Goal: Information Seeking & Learning: Understand process/instructions

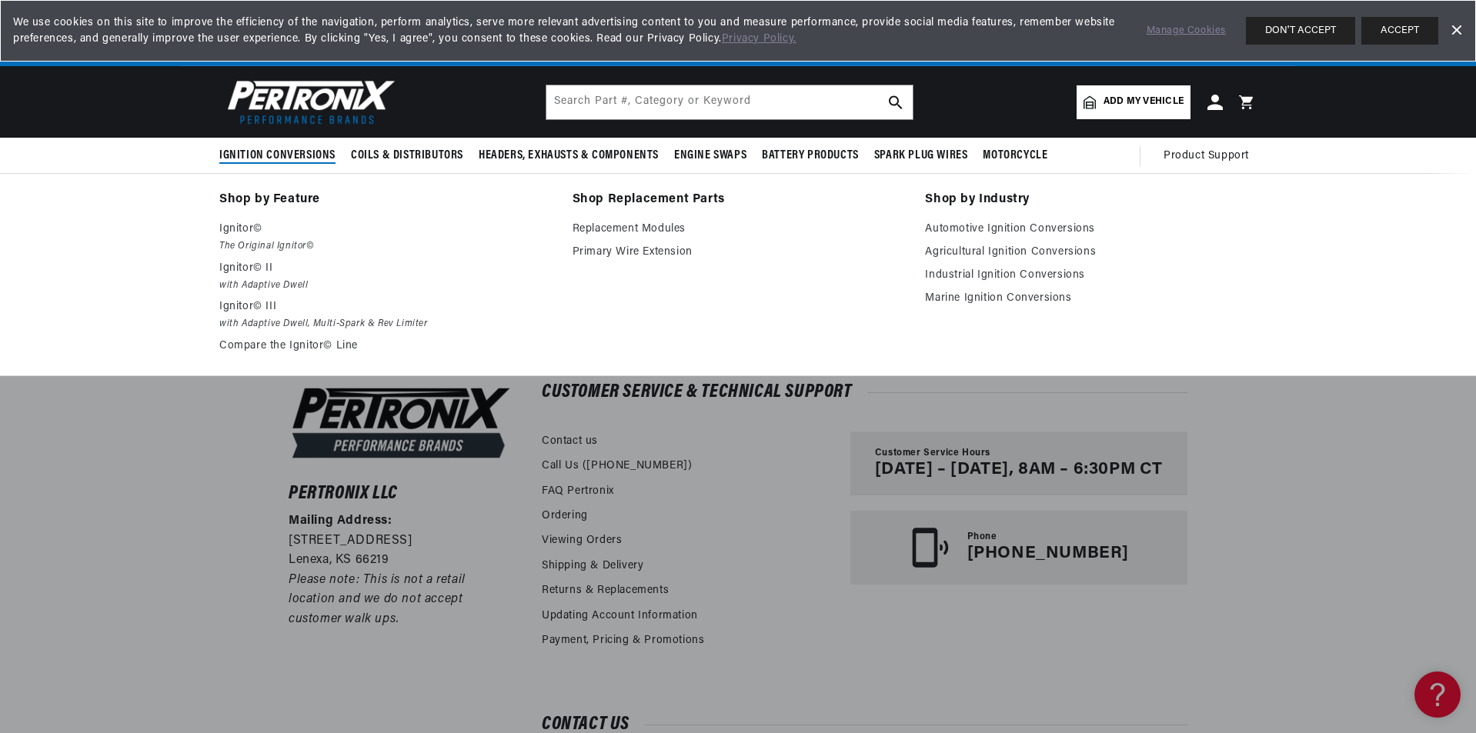
click at [277, 153] on span "Ignition Conversions" at bounding box center [277, 156] width 116 height 16
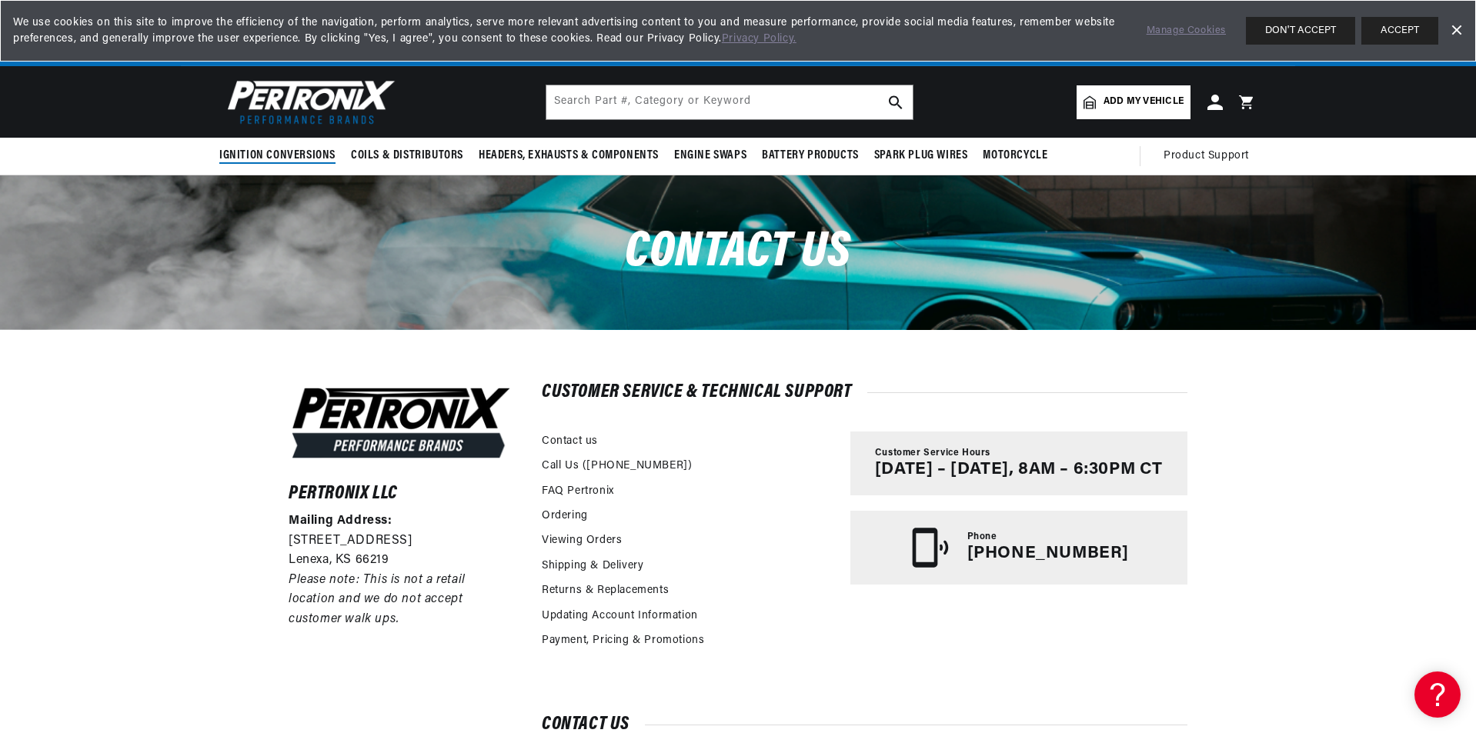
scroll to position [0, 961]
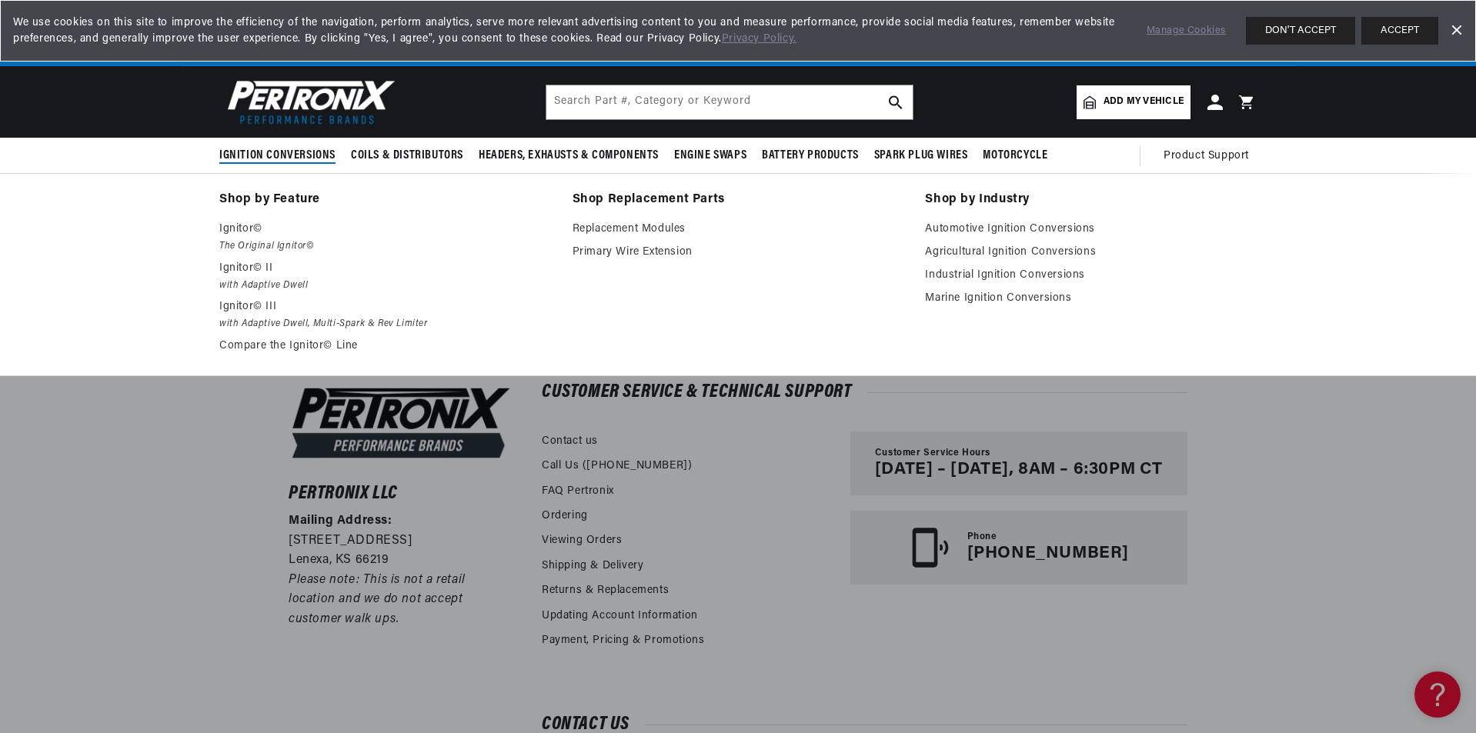
click at [285, 155] on span "Ignition Conversions" at bounding box center [277, 156] width 116 height 16
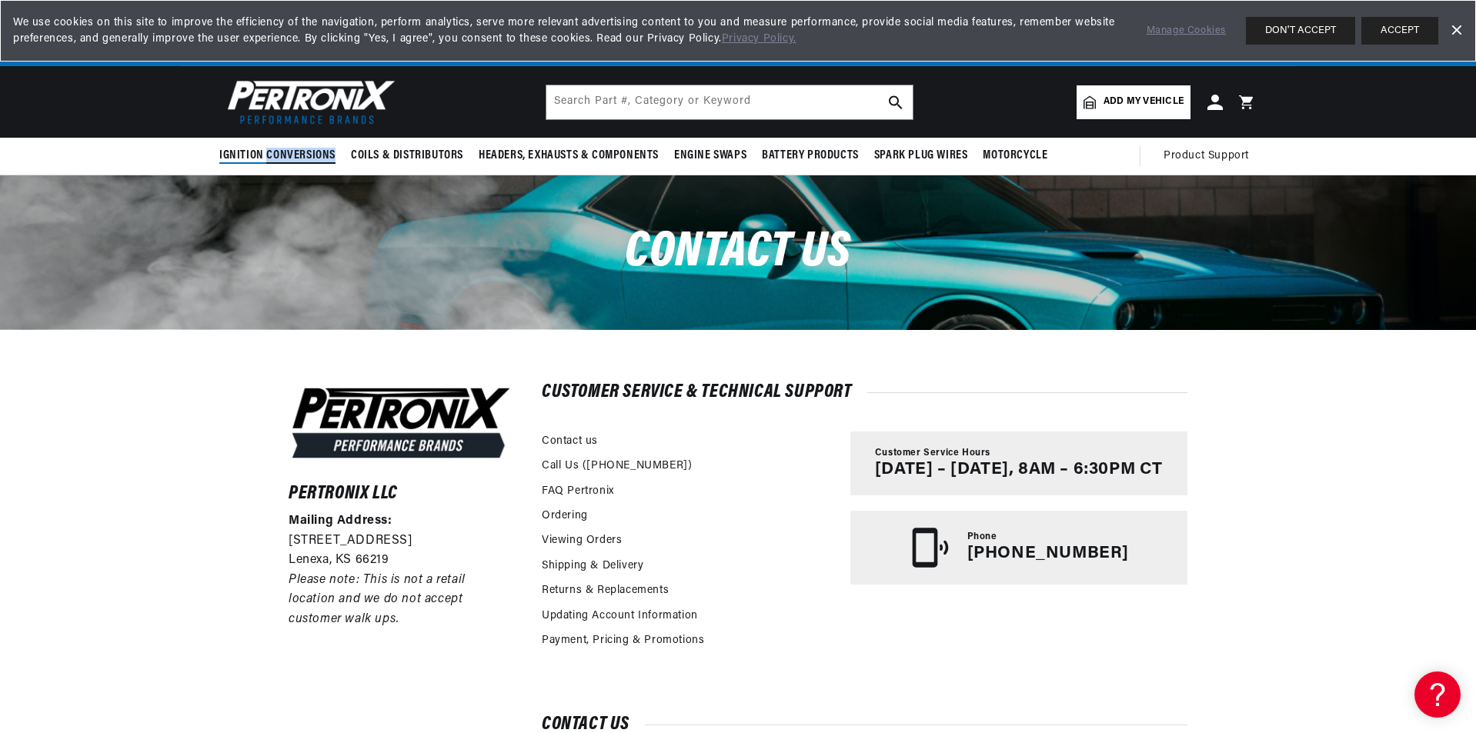
click at [285, 154] on span "Ignition Conversions" at bounding box center [277, 156] width 116 height 16
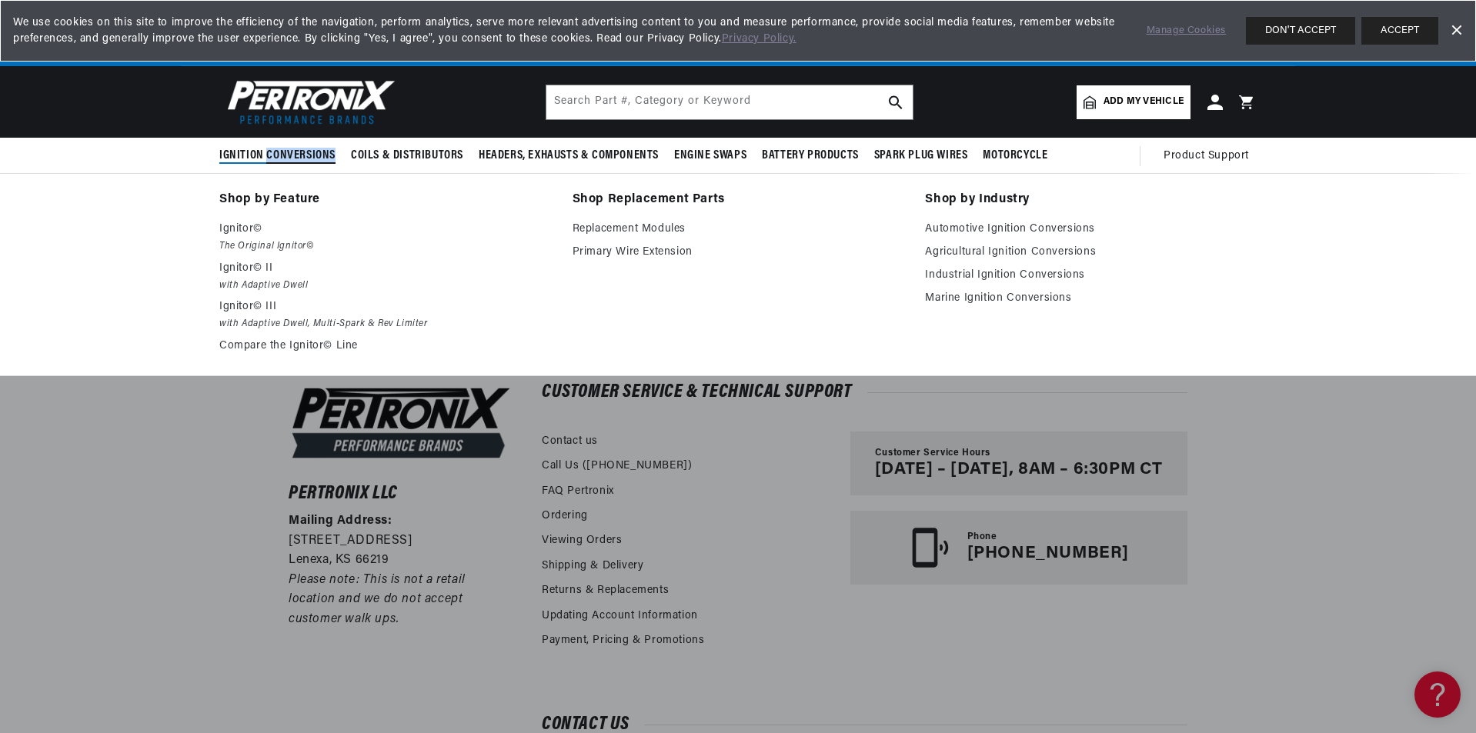
scroll to position [0, 1922]
click at [248, 226] on p "Ignitor©" at bounding box center [385, 229] width 332 height 18
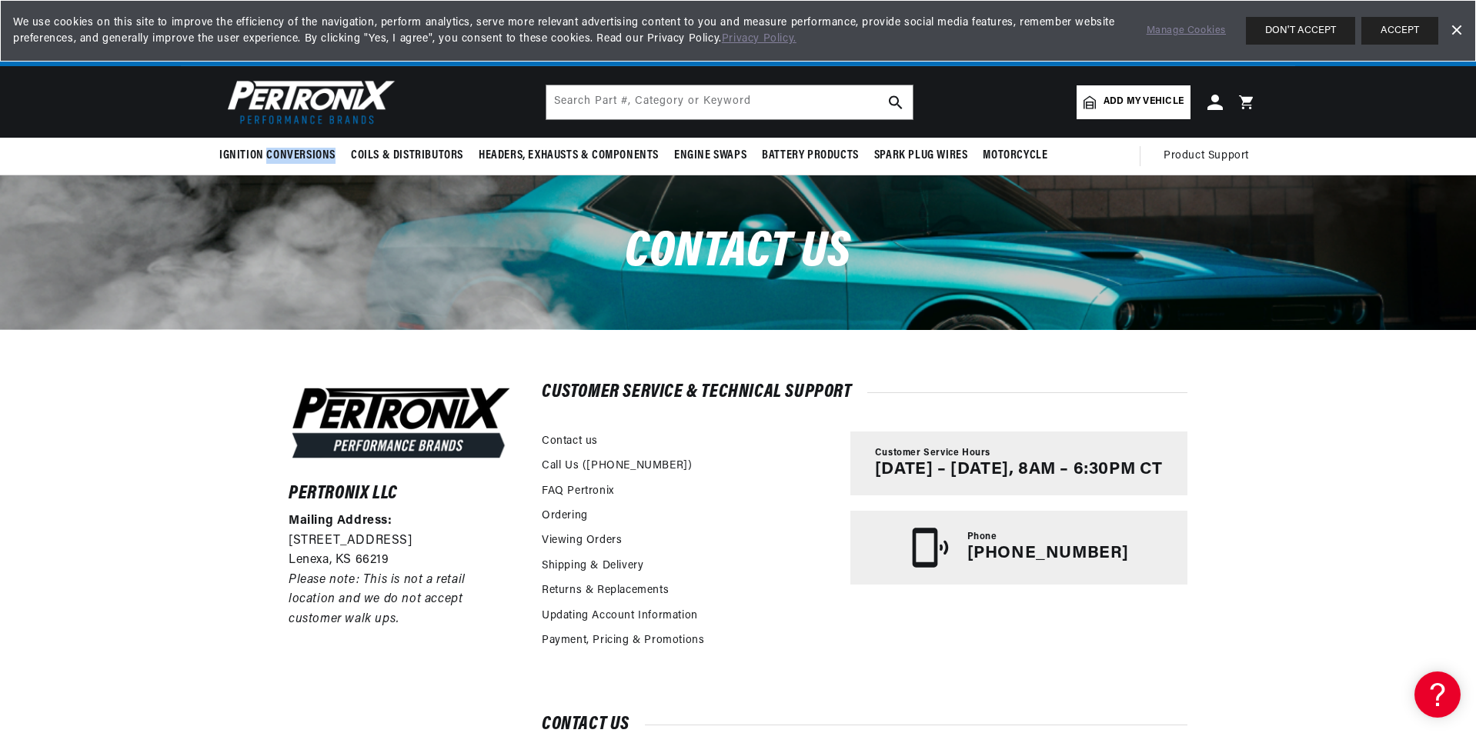
scroll to position [0, 961]
click at [576, 98] on input "text" at bounding box center [729, 102] width 366 height 34
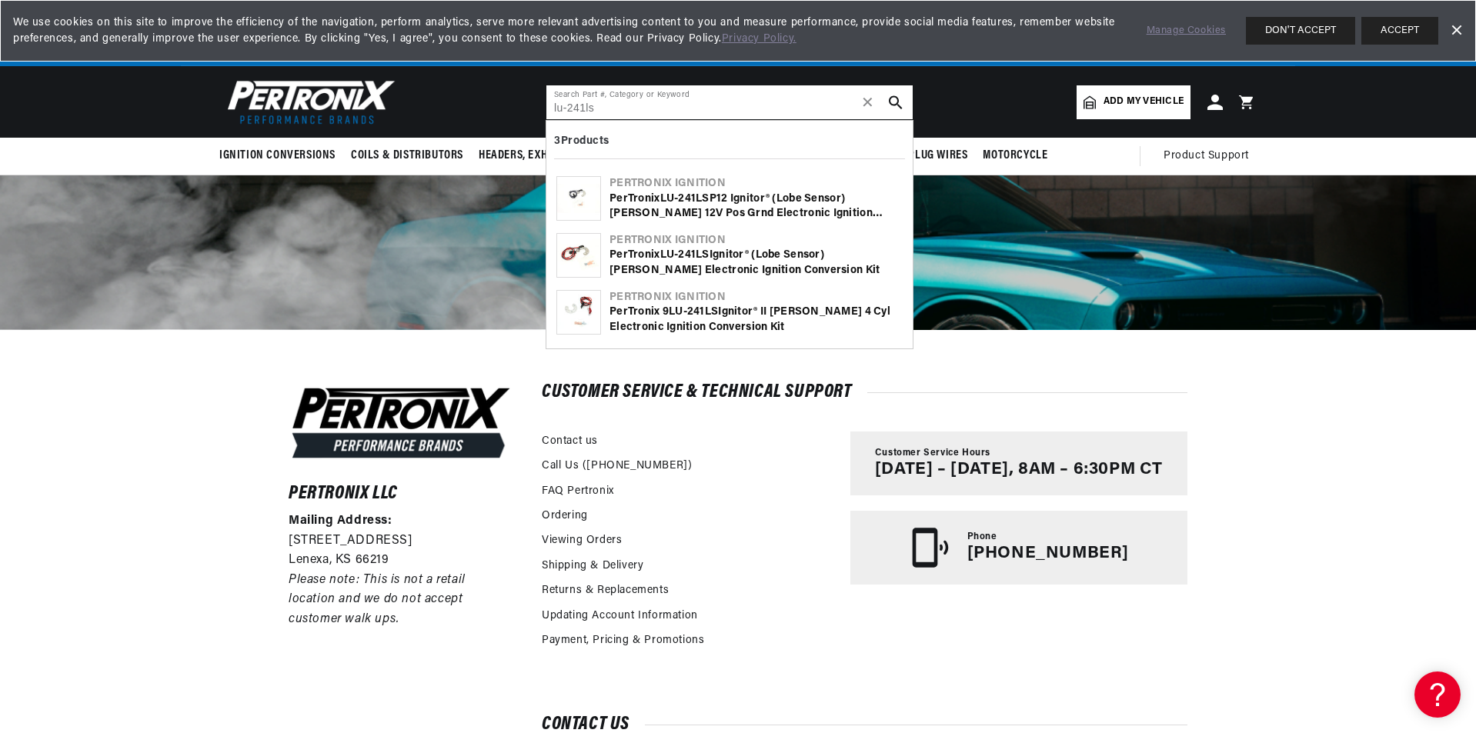
scroll to position [0, 0]
type input "lu-241ls"
click at [896, 99] on icon "search button" at bounding box center [896, 102] width 14 height 14
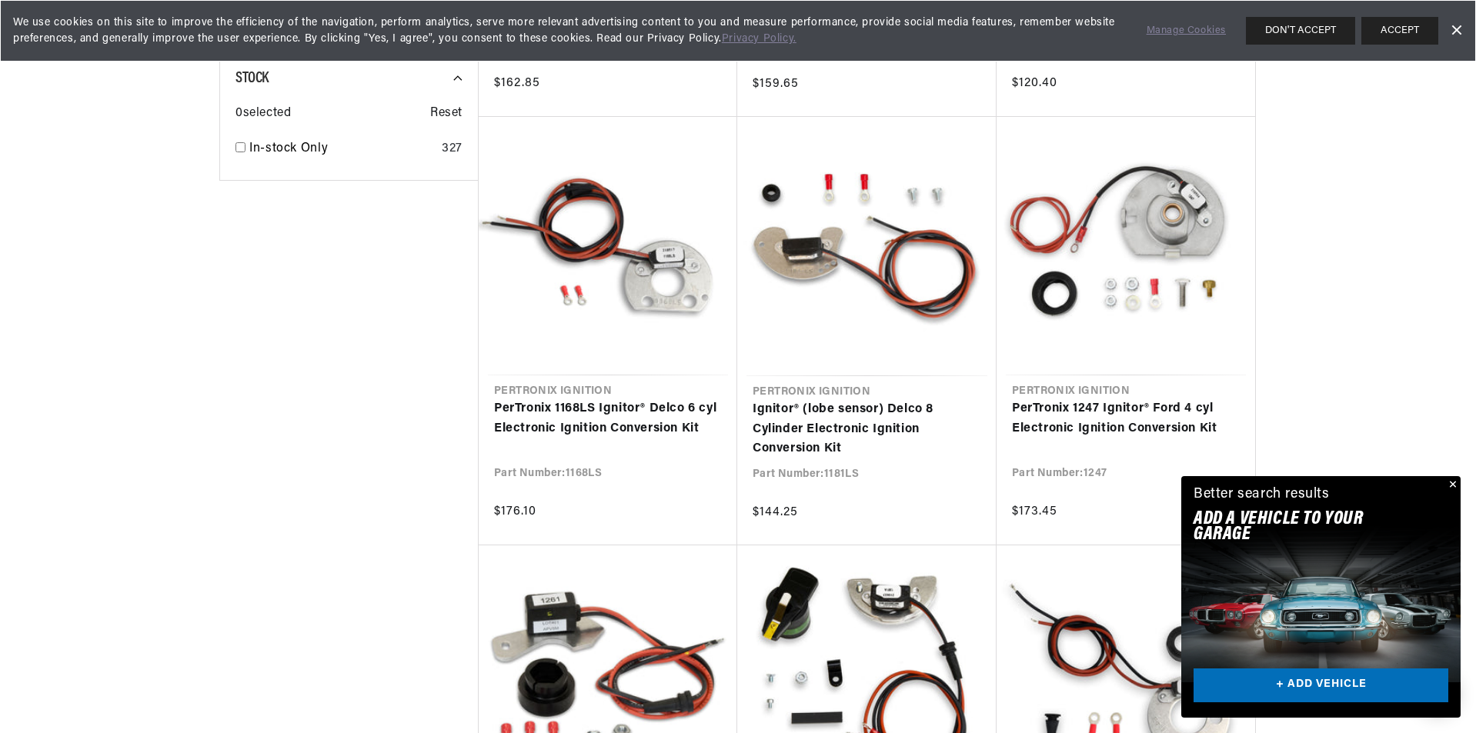
scroll to position [1231, 0]
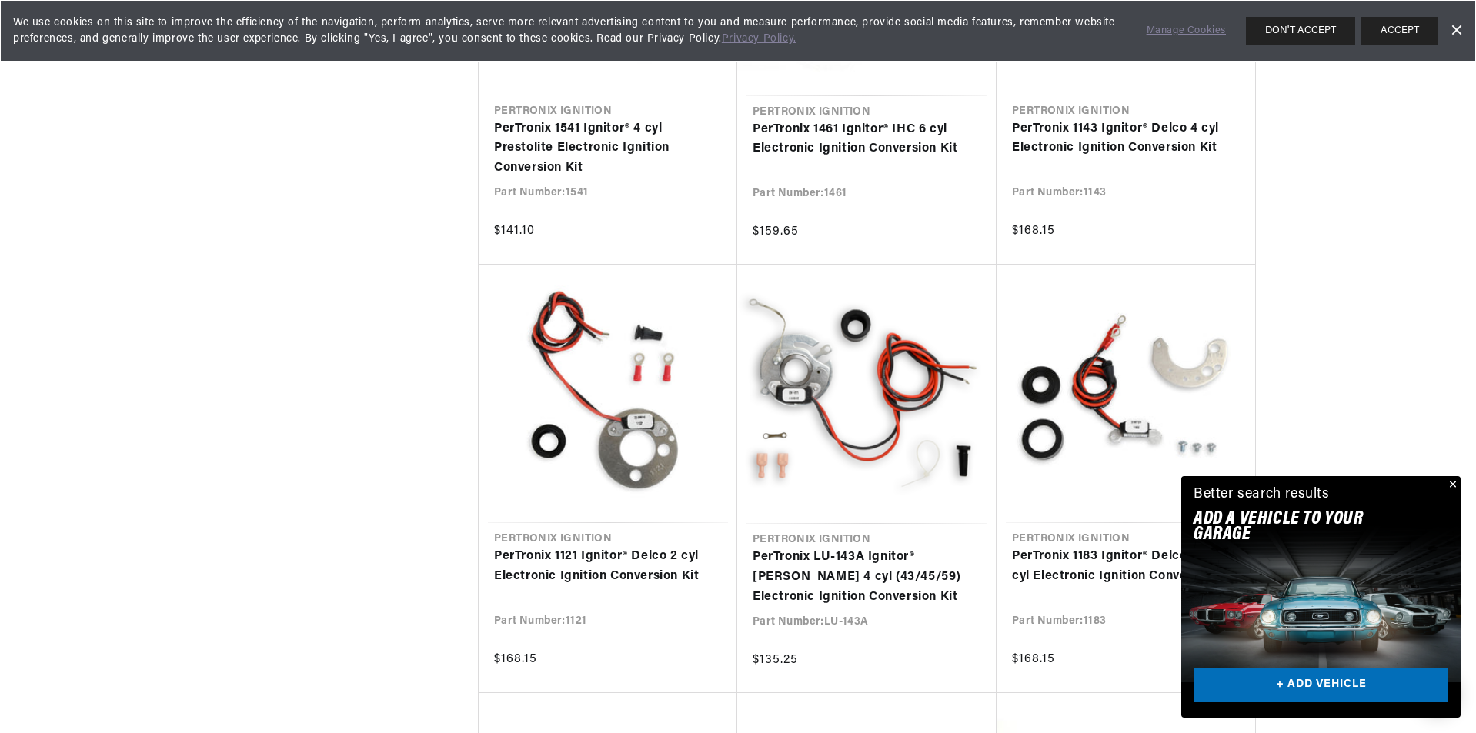
click at [1451, 479] on button "Close" at bounding box center [1451, 485] width 18 height 18
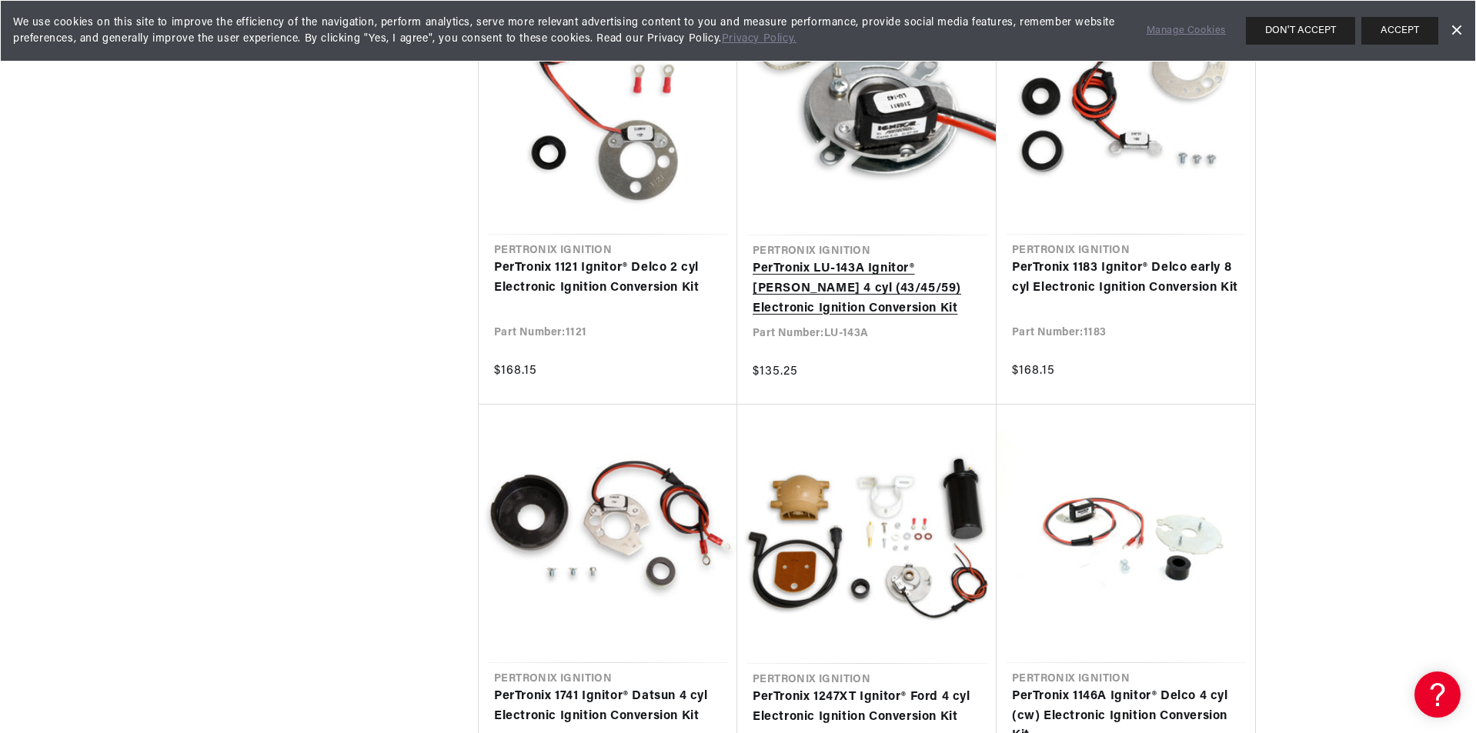
scroll to position [3078, 0]
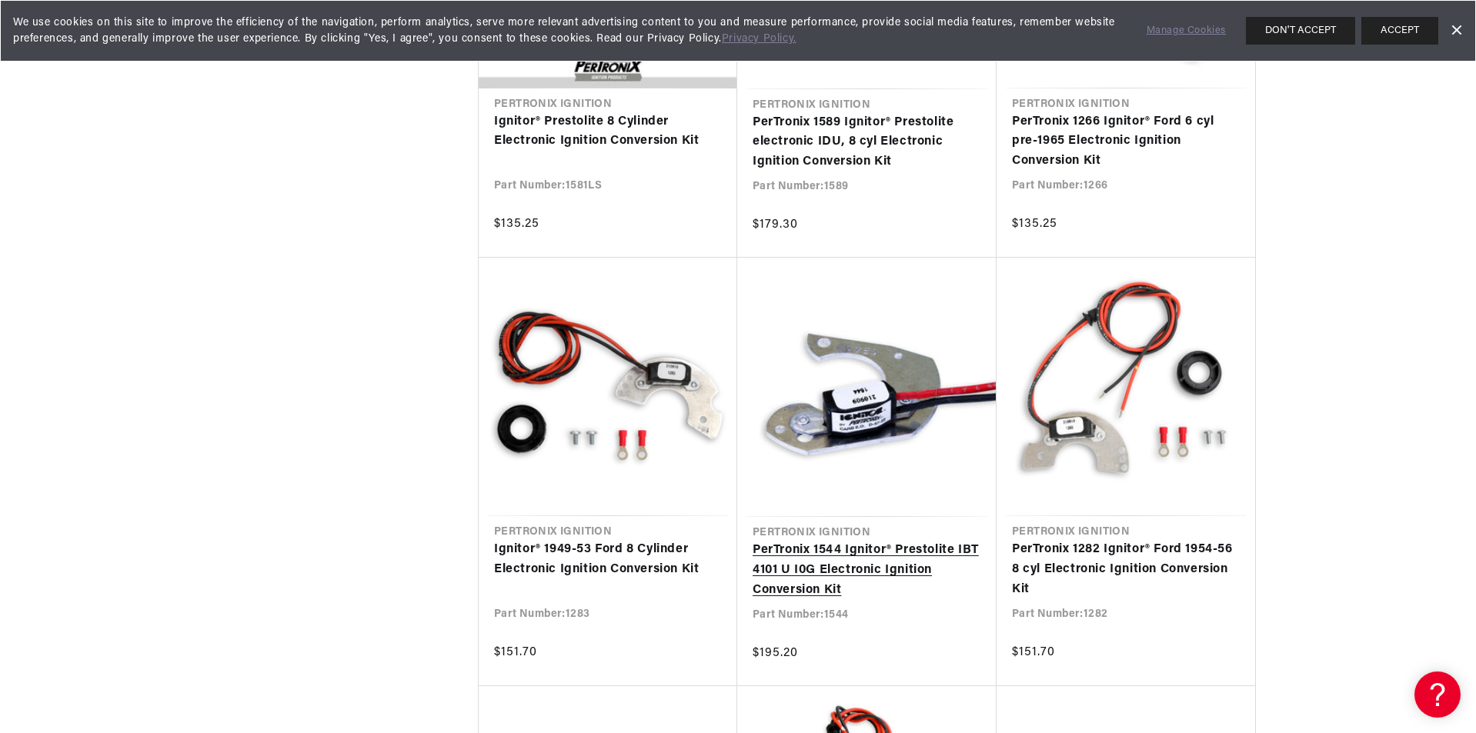
scroll to position [4616, 0]
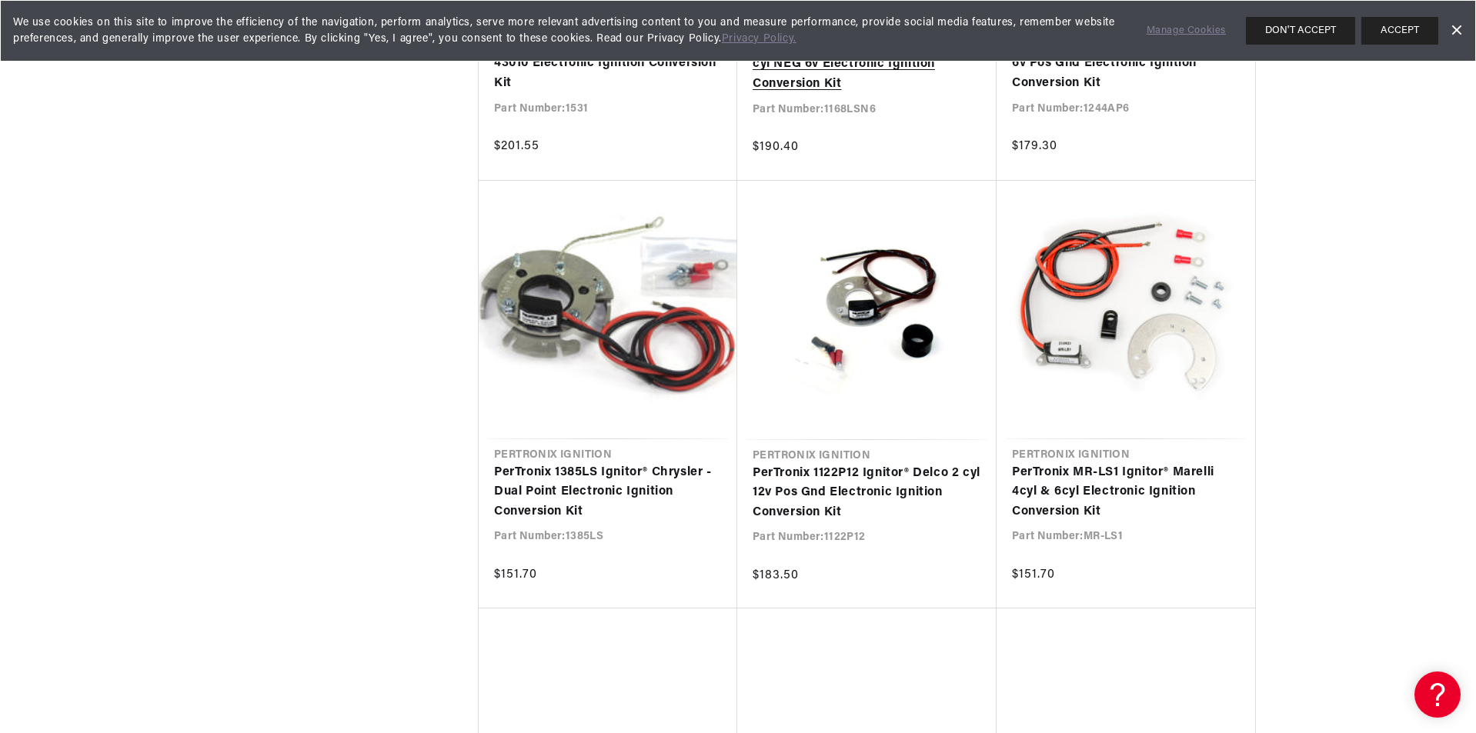
scroll to position [6386, 0]
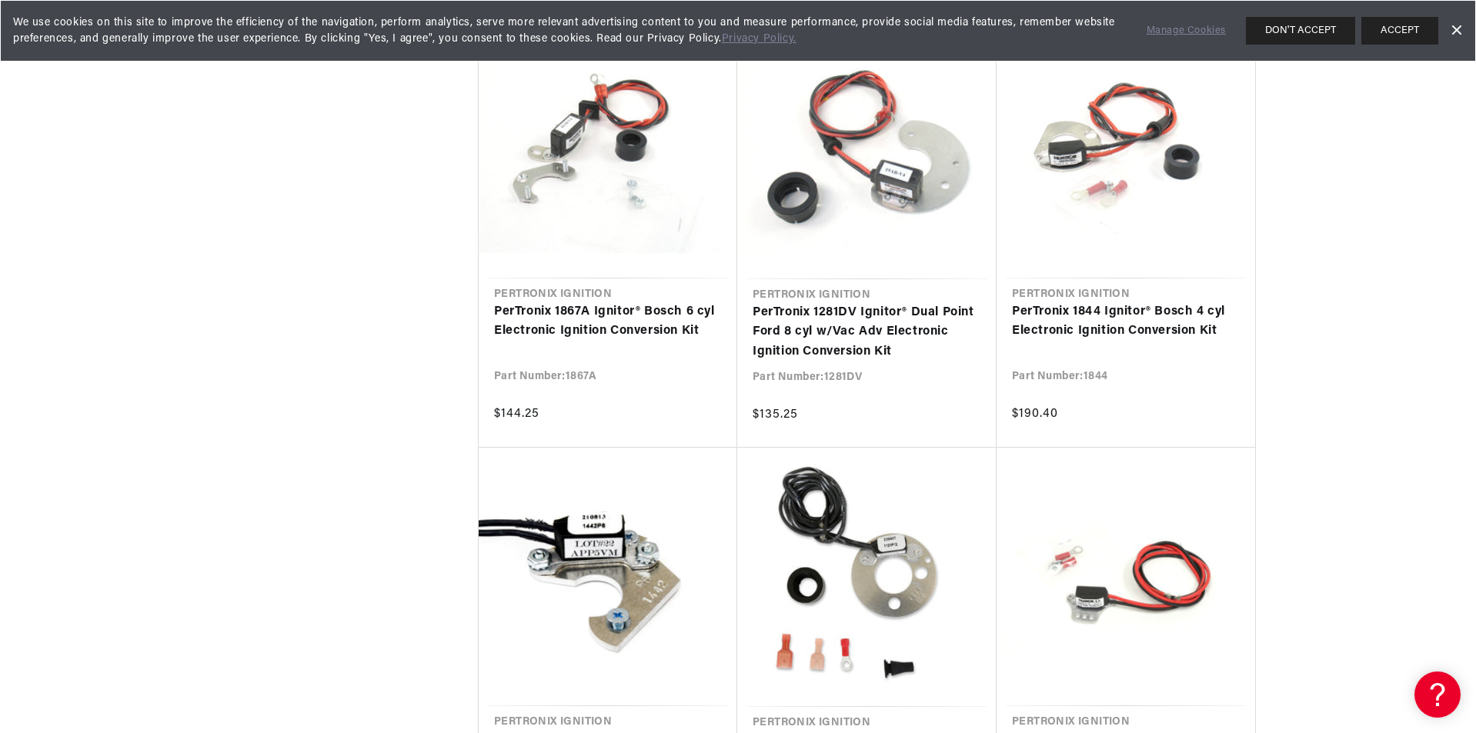
scroll to position [0, 961]
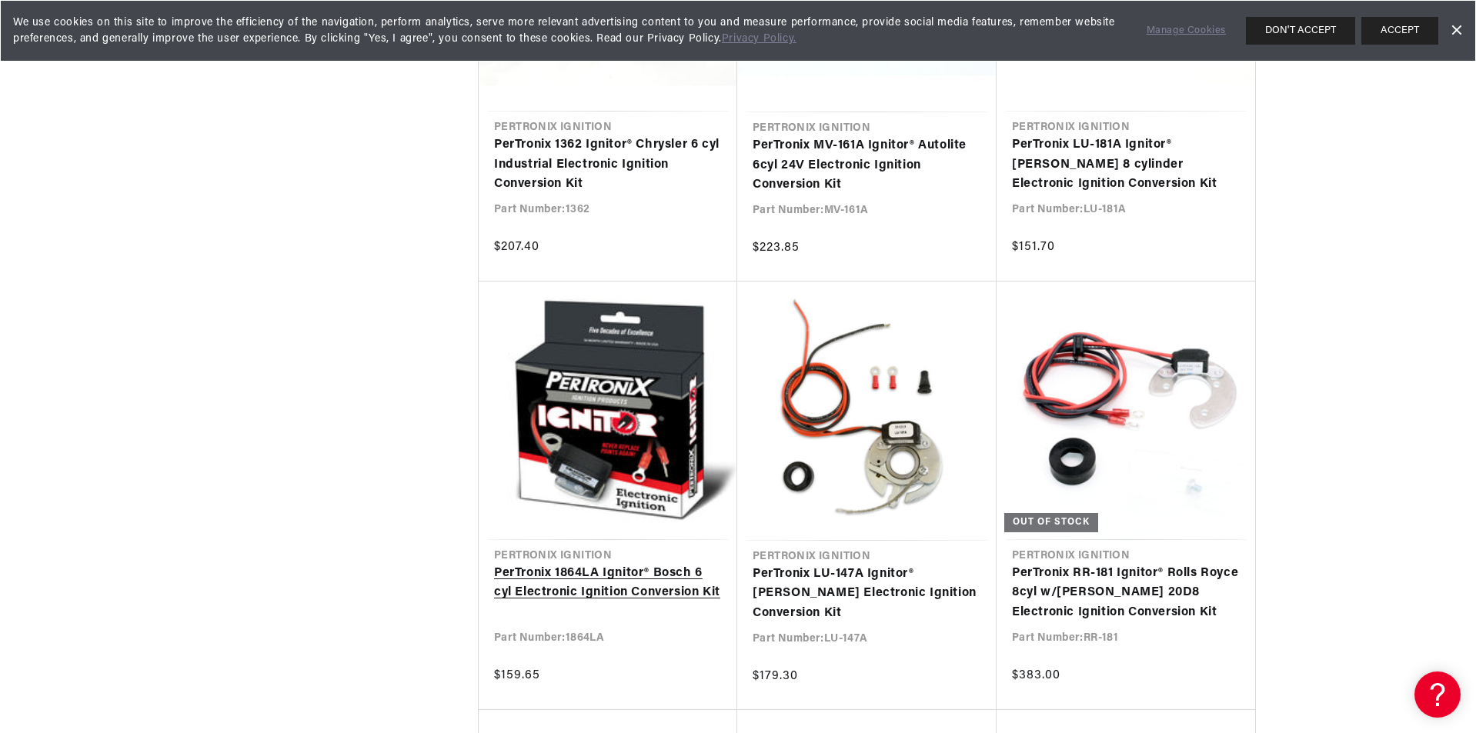
scroll to position [9617, 0]
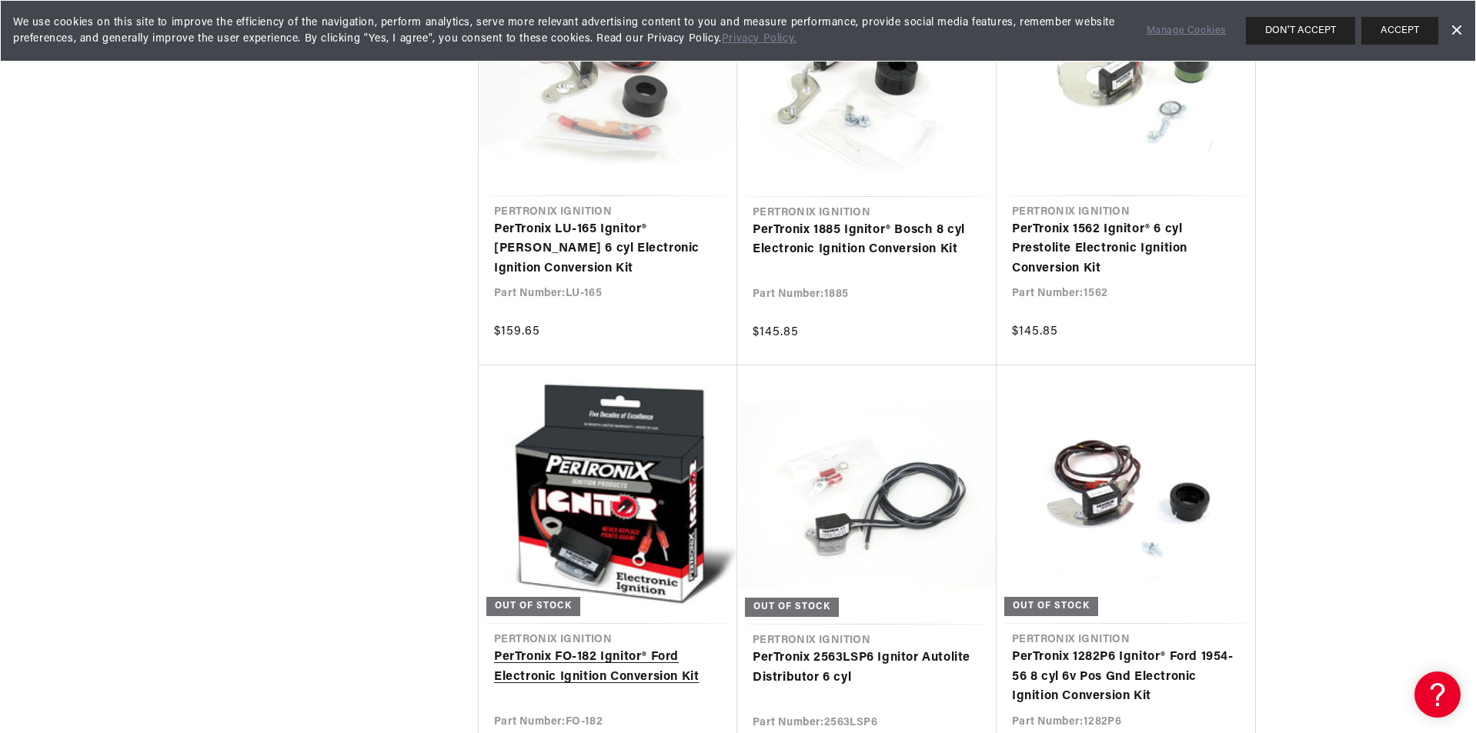
scroll to position [12686, 0]
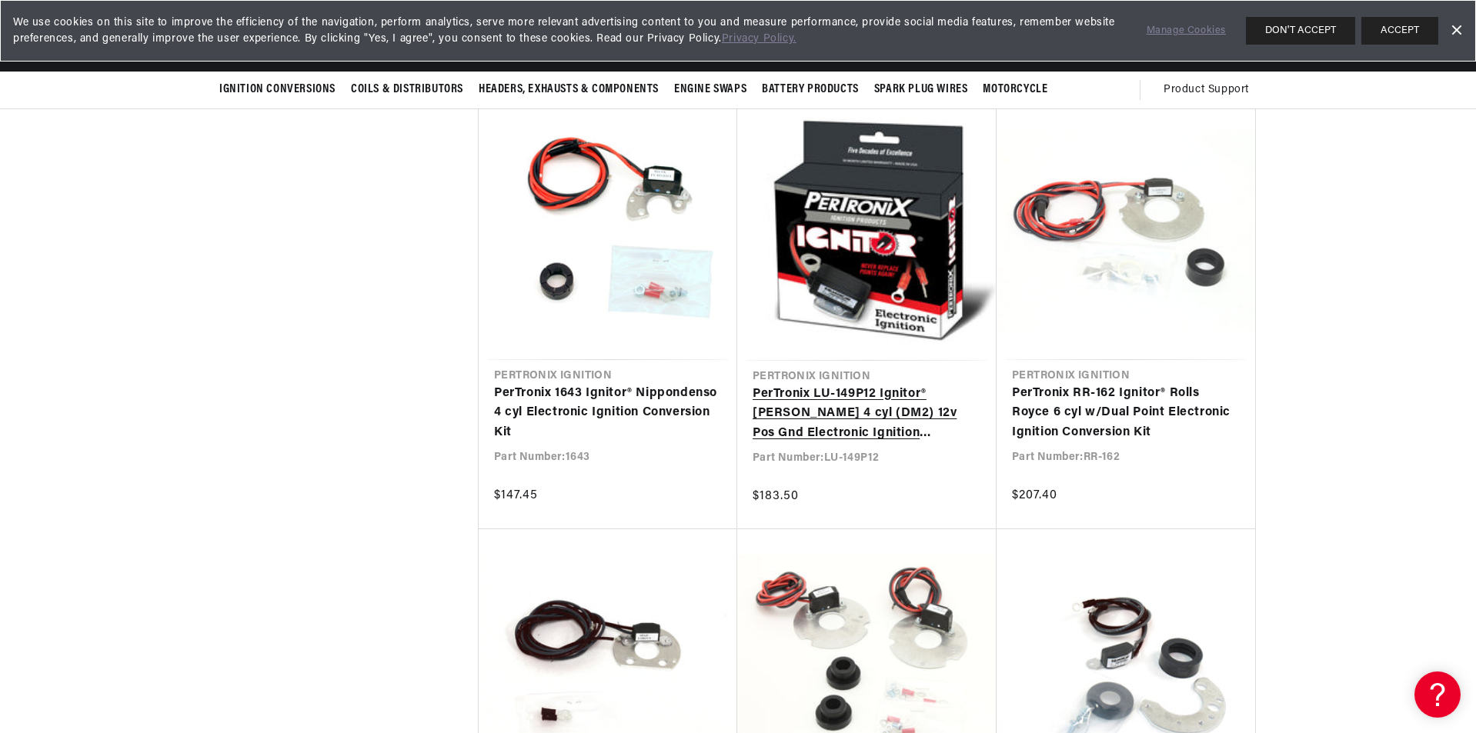
click at [856, 385] on link "PerTronix LU-149P12 Ignitor® Lucas 4 cyl (DM2) 12v Pos Gnd Electronic Ignition …" at bounding box center [866, 414] width 229 height 59
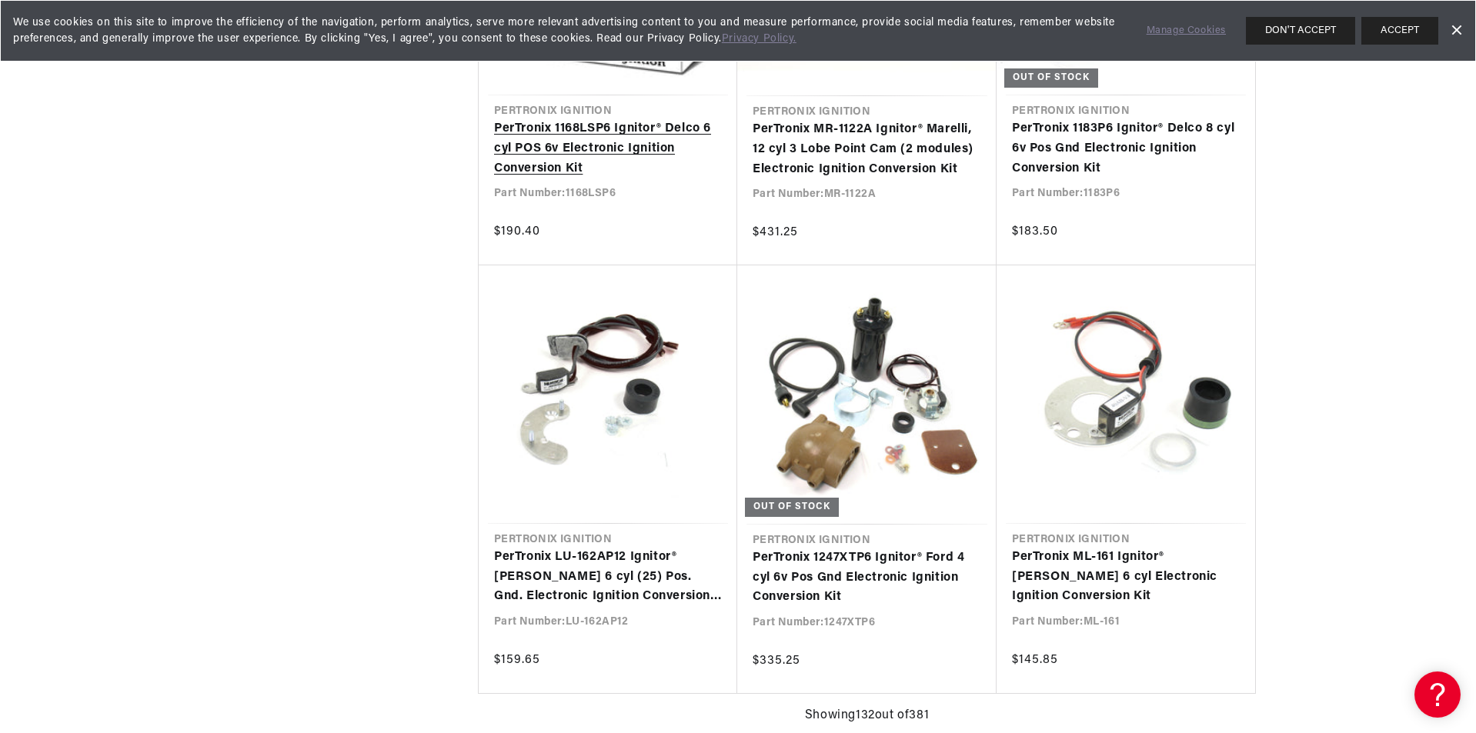
scroll to position [0, 1922]
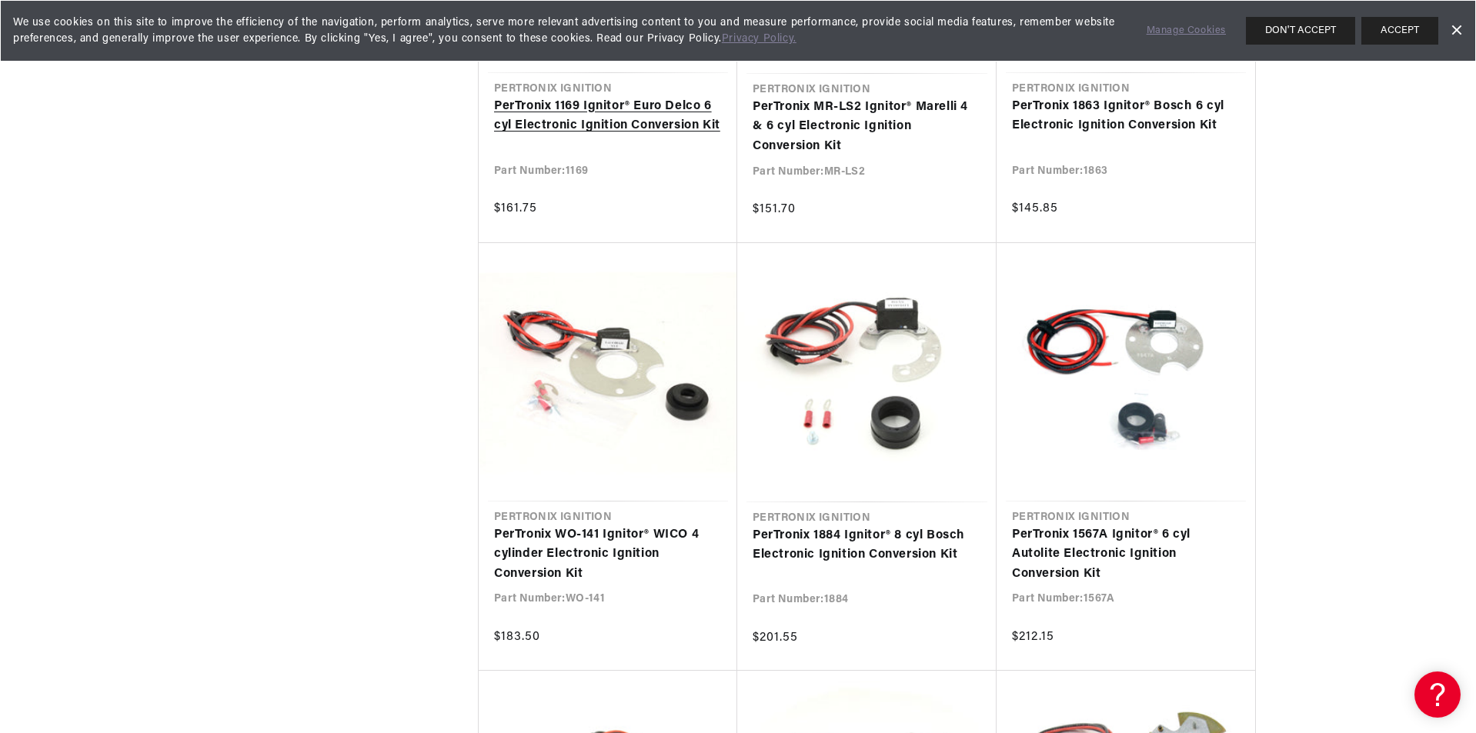
scroll to position [0, 1922]
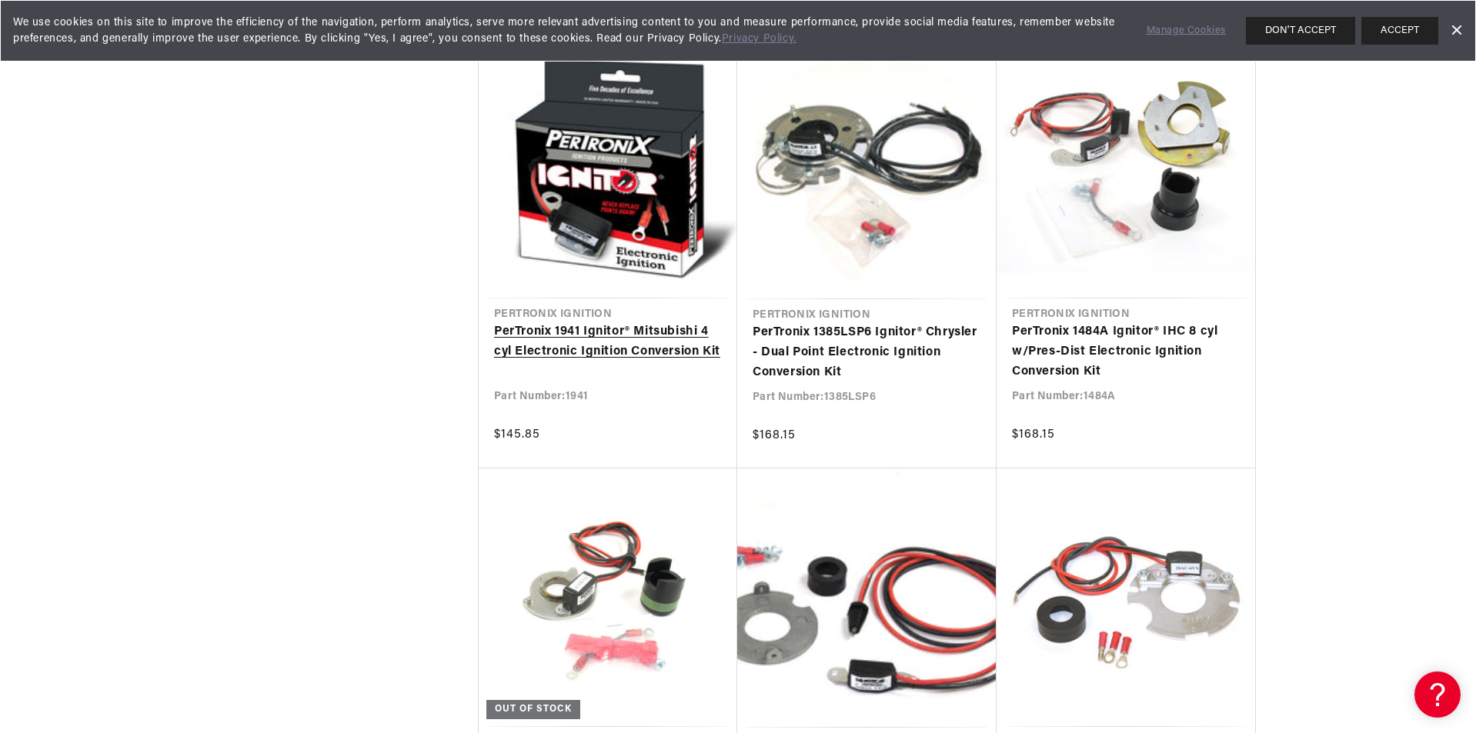
scroll to position [0, 1]
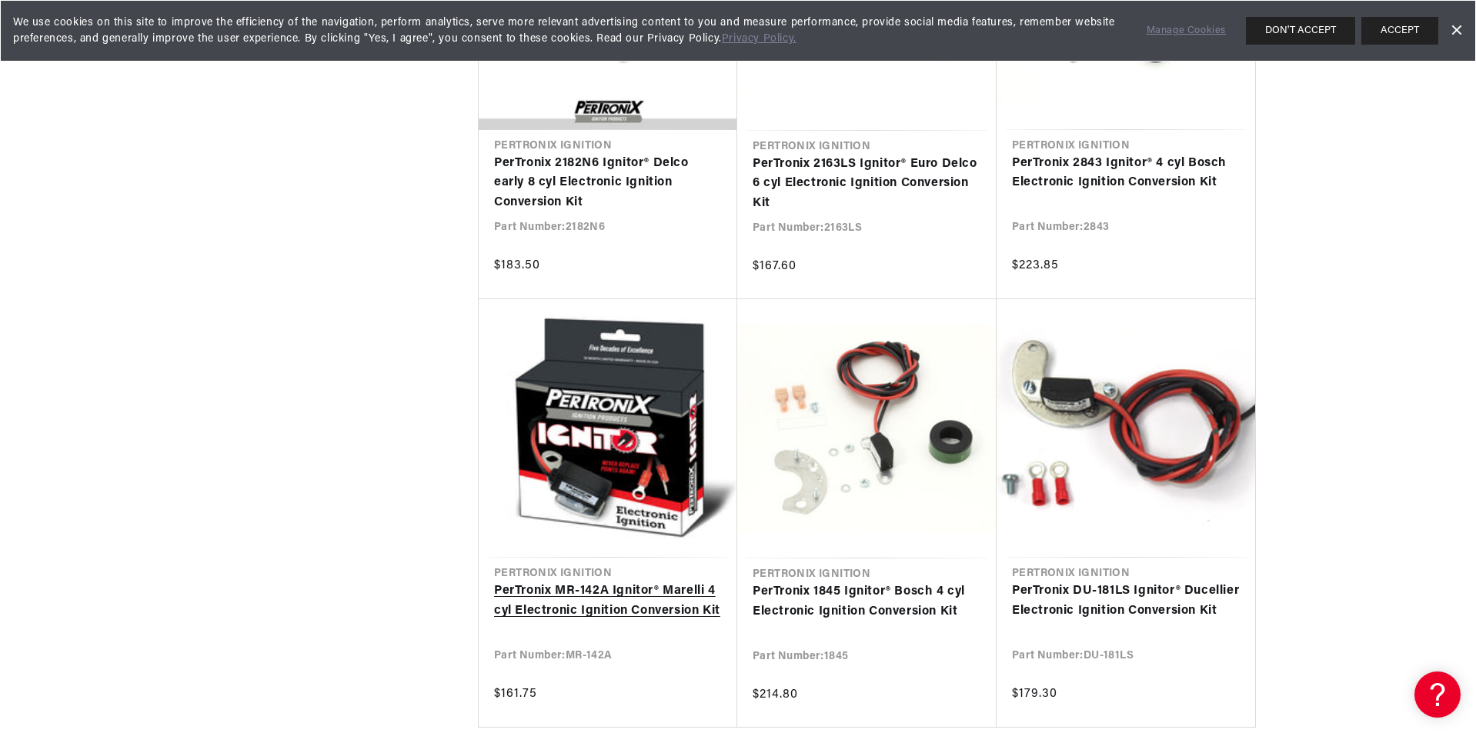
scroll to position [0, 961]
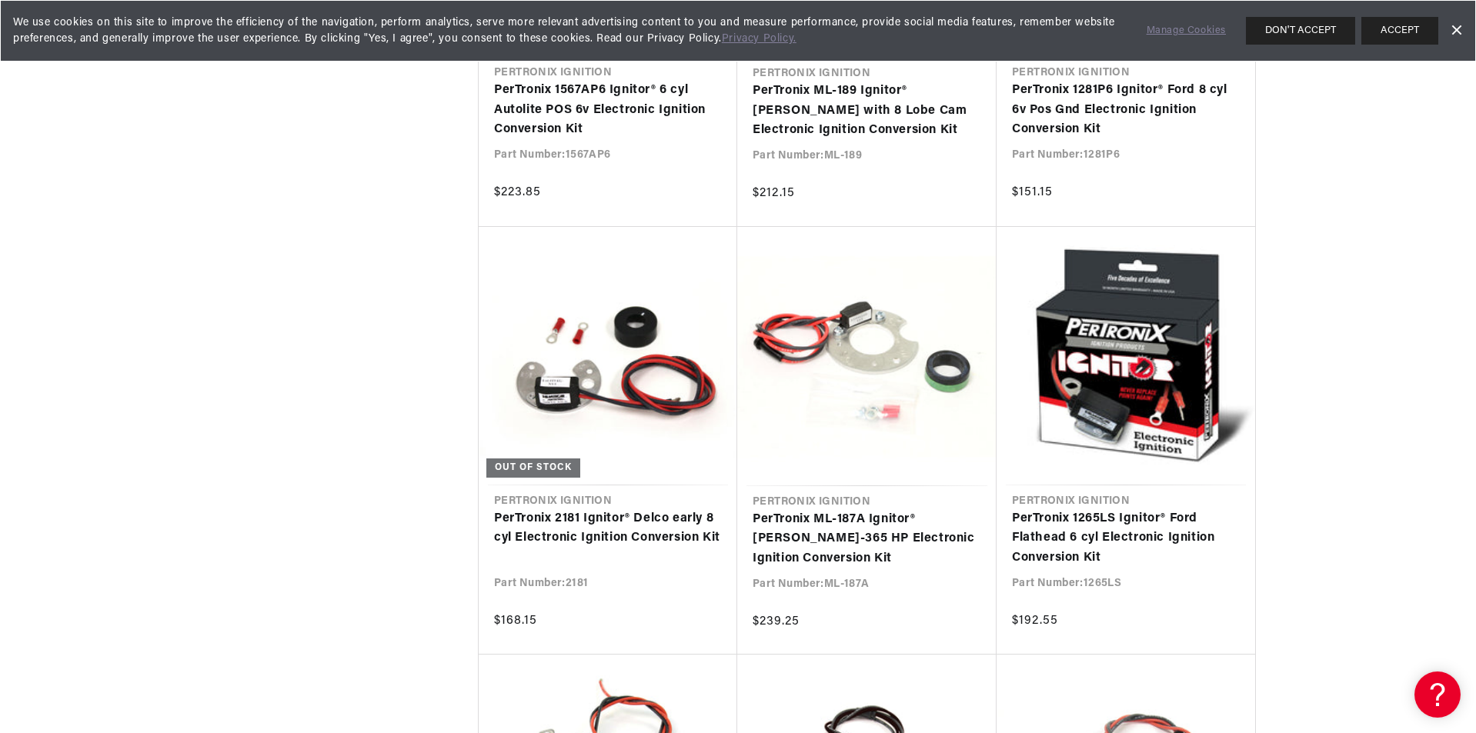
scroll to position [35392, 0]
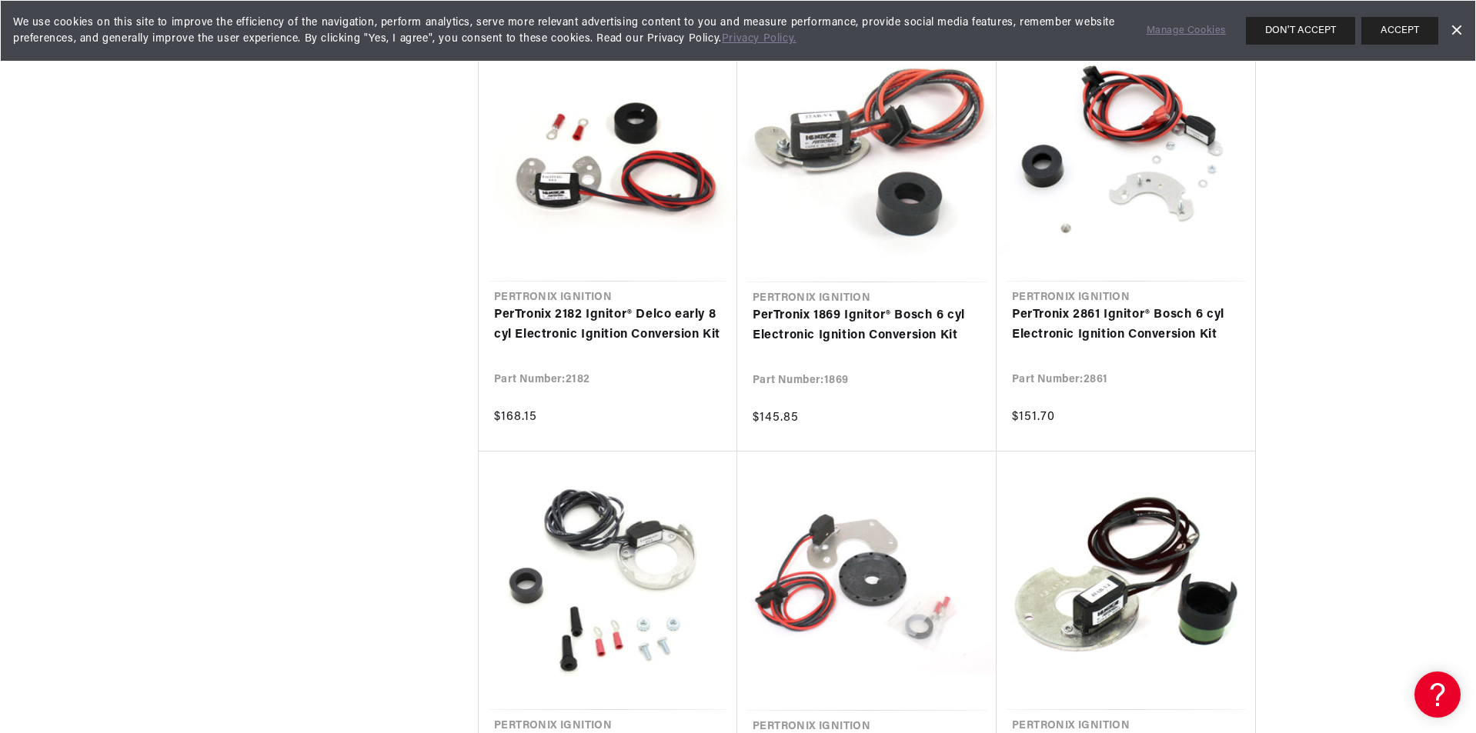
scroll to position [0, 961]
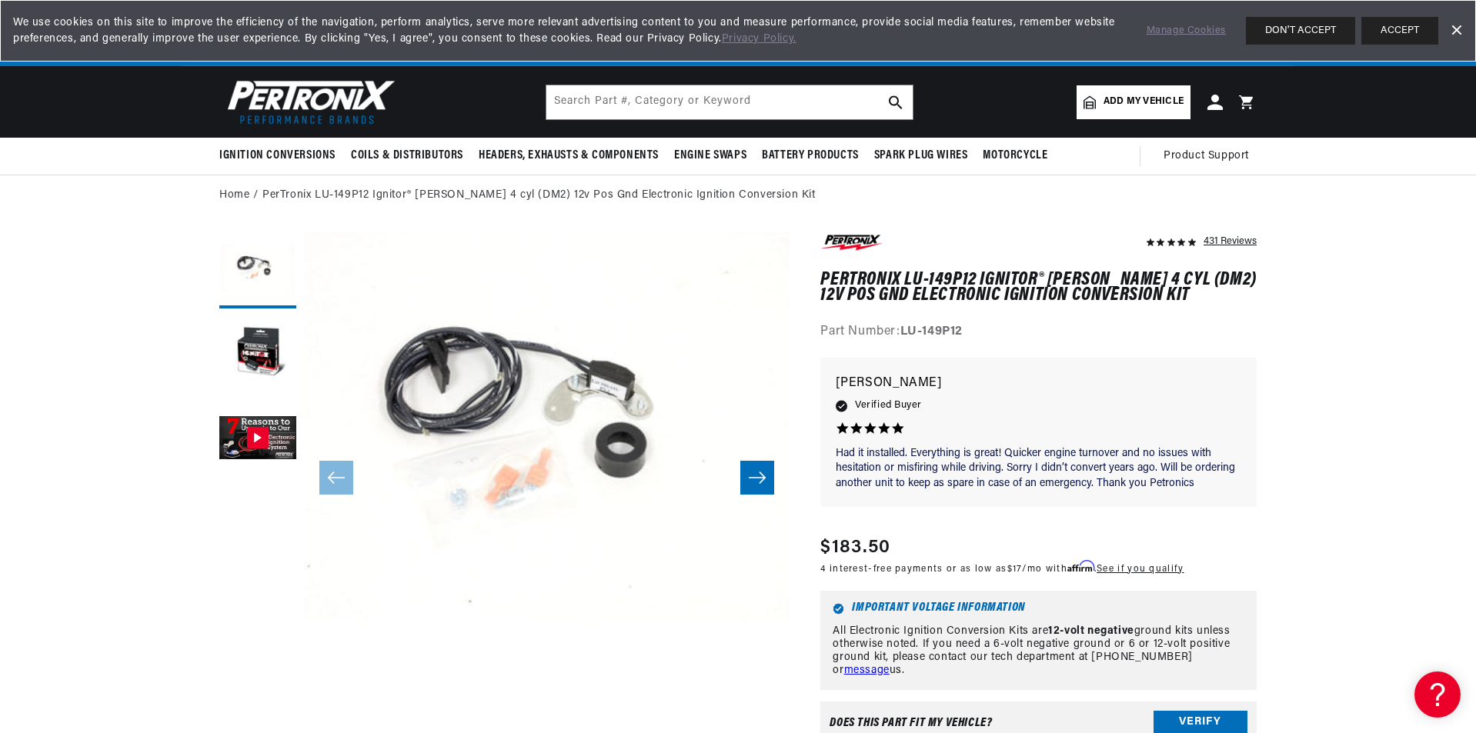
scroll to position [0, 961]
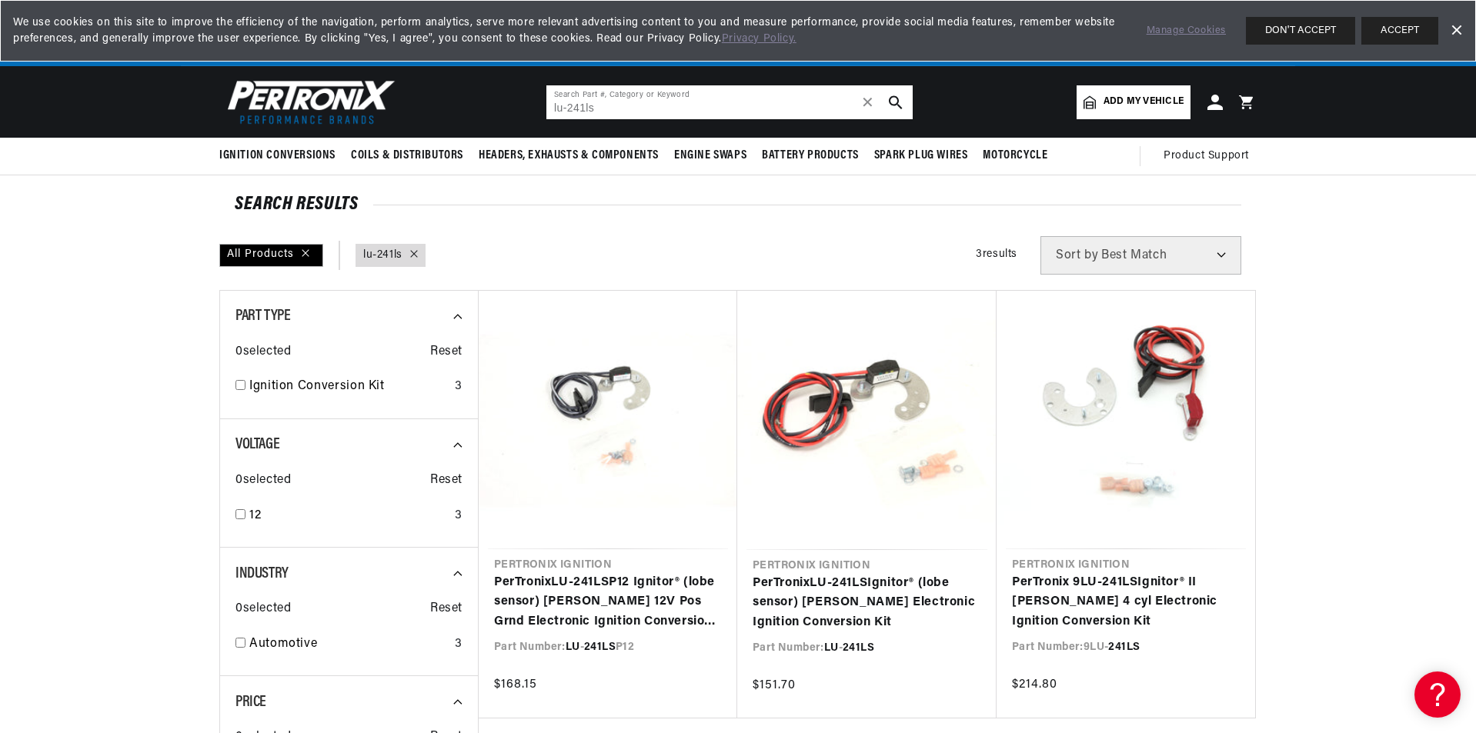
click at [565, 108] on input "lu-241ls" at bounding box center [729, 102] width 366 height 34
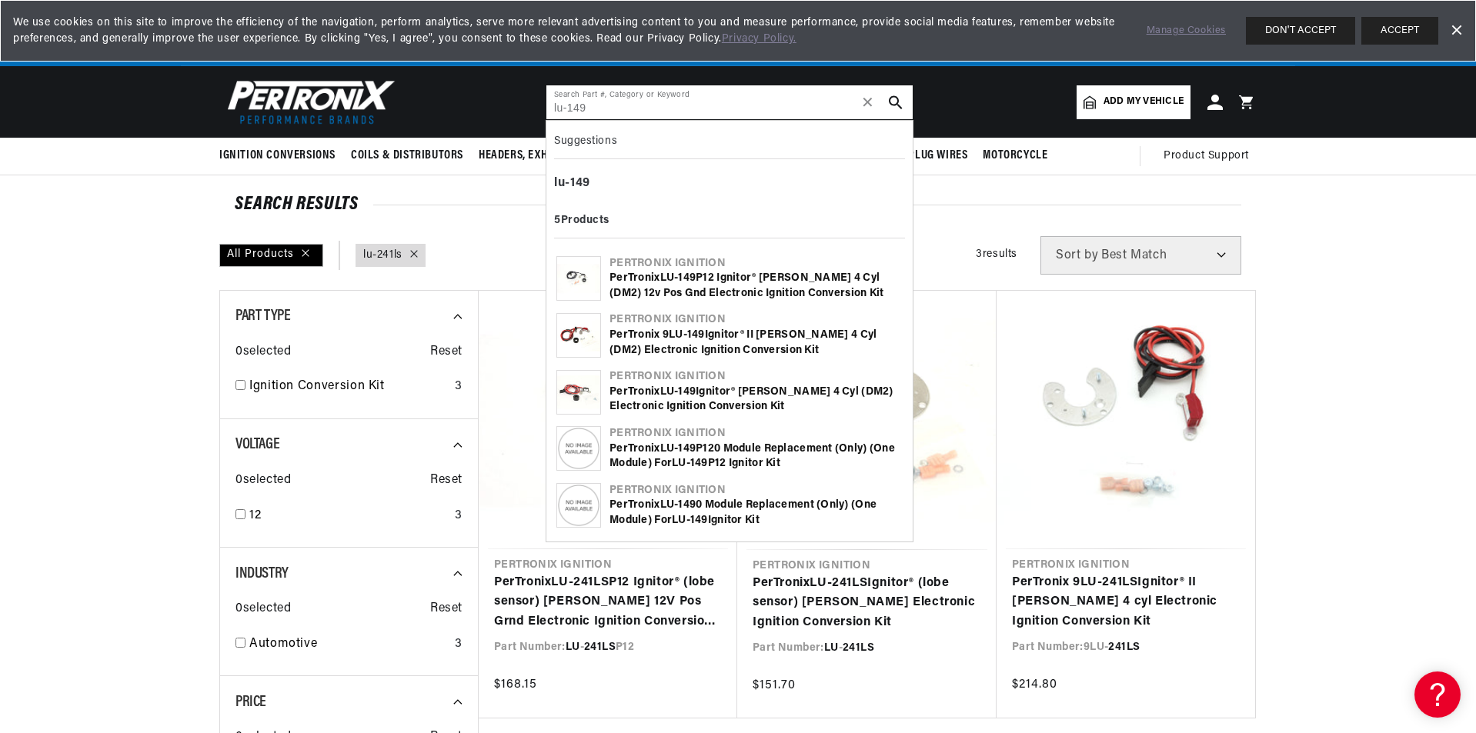
scroll to position [0, 961]
type input "lu-149"
click at [893, 102] on icon "search button" at bounding box center [896, 102] width 14 height 14
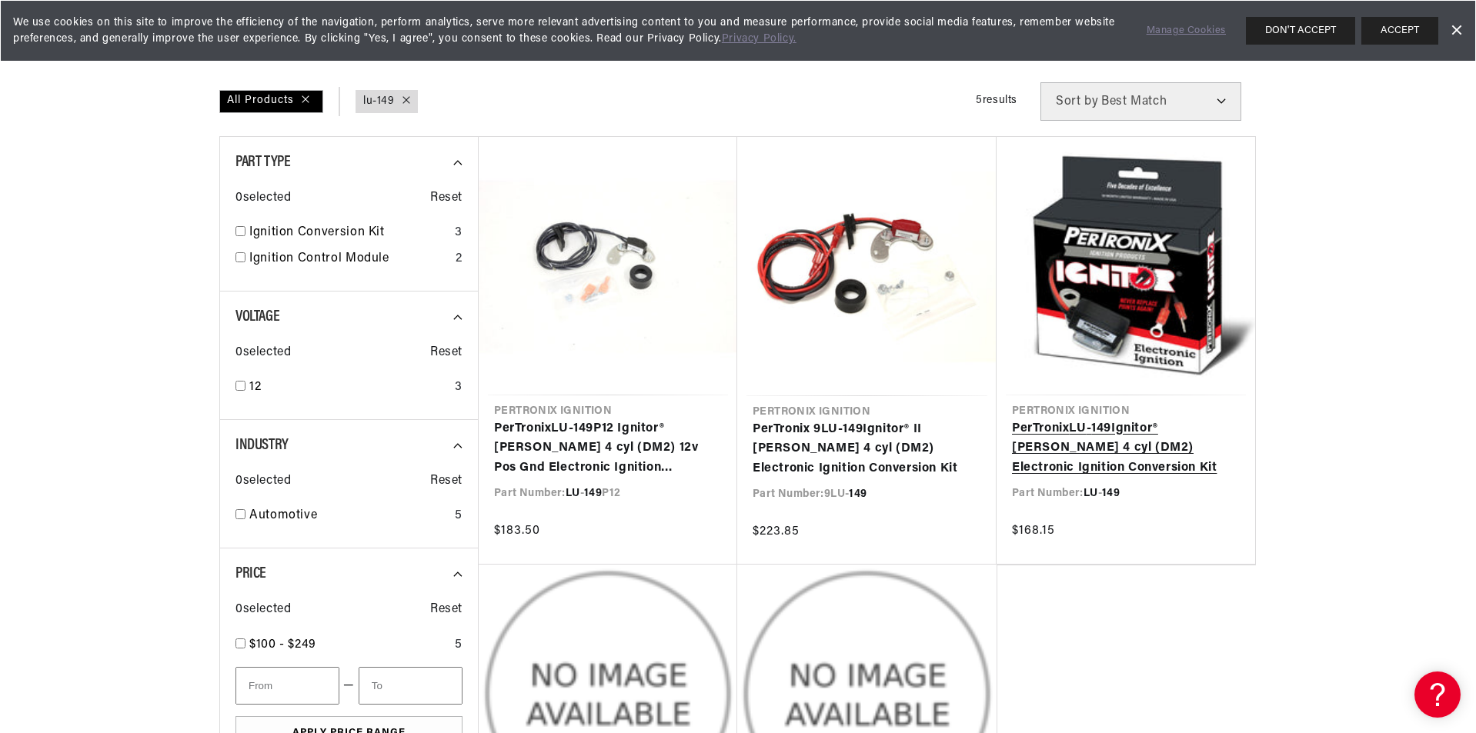
click at [1119, 419] on link "PerTronix LU - 149 Ignitor® [PERSON_NAME] 4 cyl (DM2) Electronic Ignition Conve…" at bounding box center [1126, 448] width 228 height 59
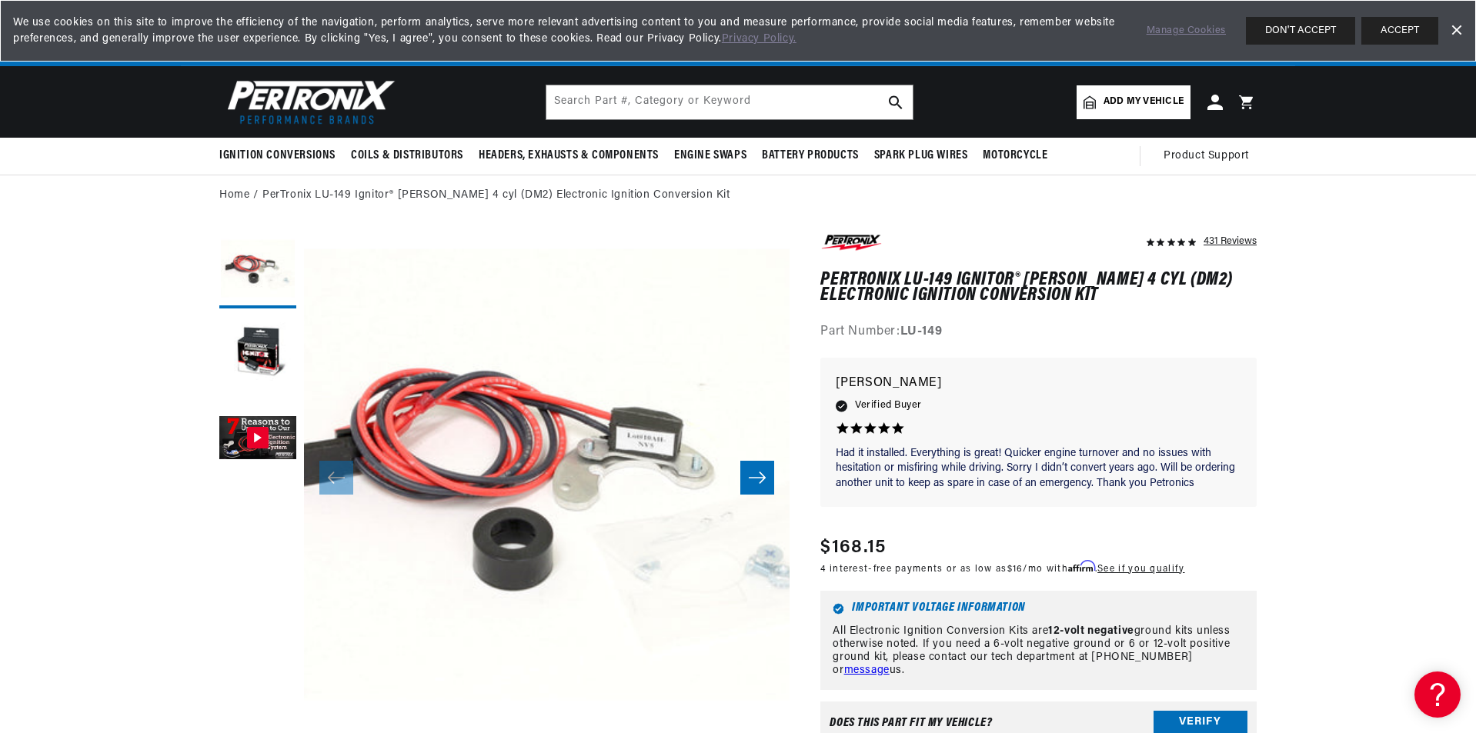
scroll to position [0, 961]
click at [755, 482] on icon "Slide right" at bounding box center [757, 477] width 18 height 15
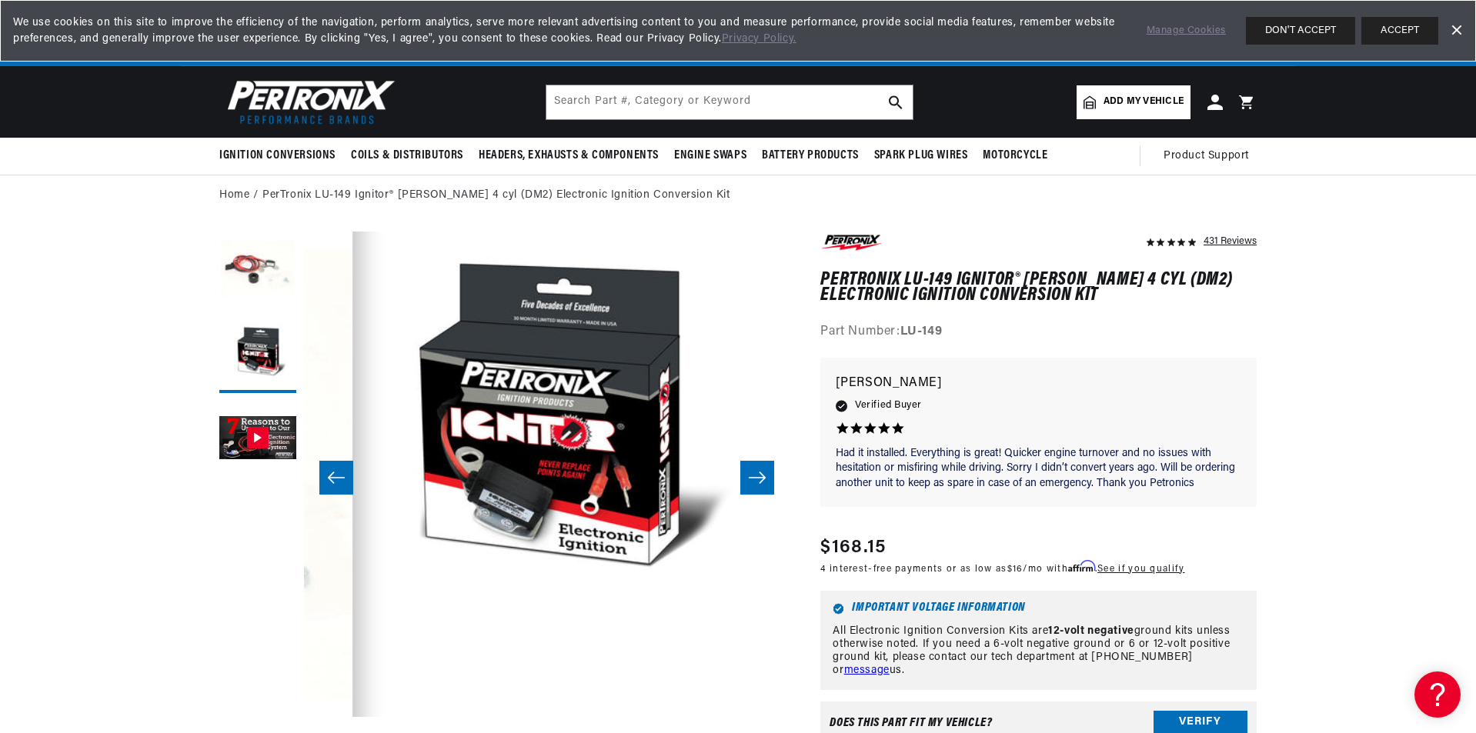
click at [755, 482] on icon "Slide right" at bounding box center [757, 477] width 18 height 15
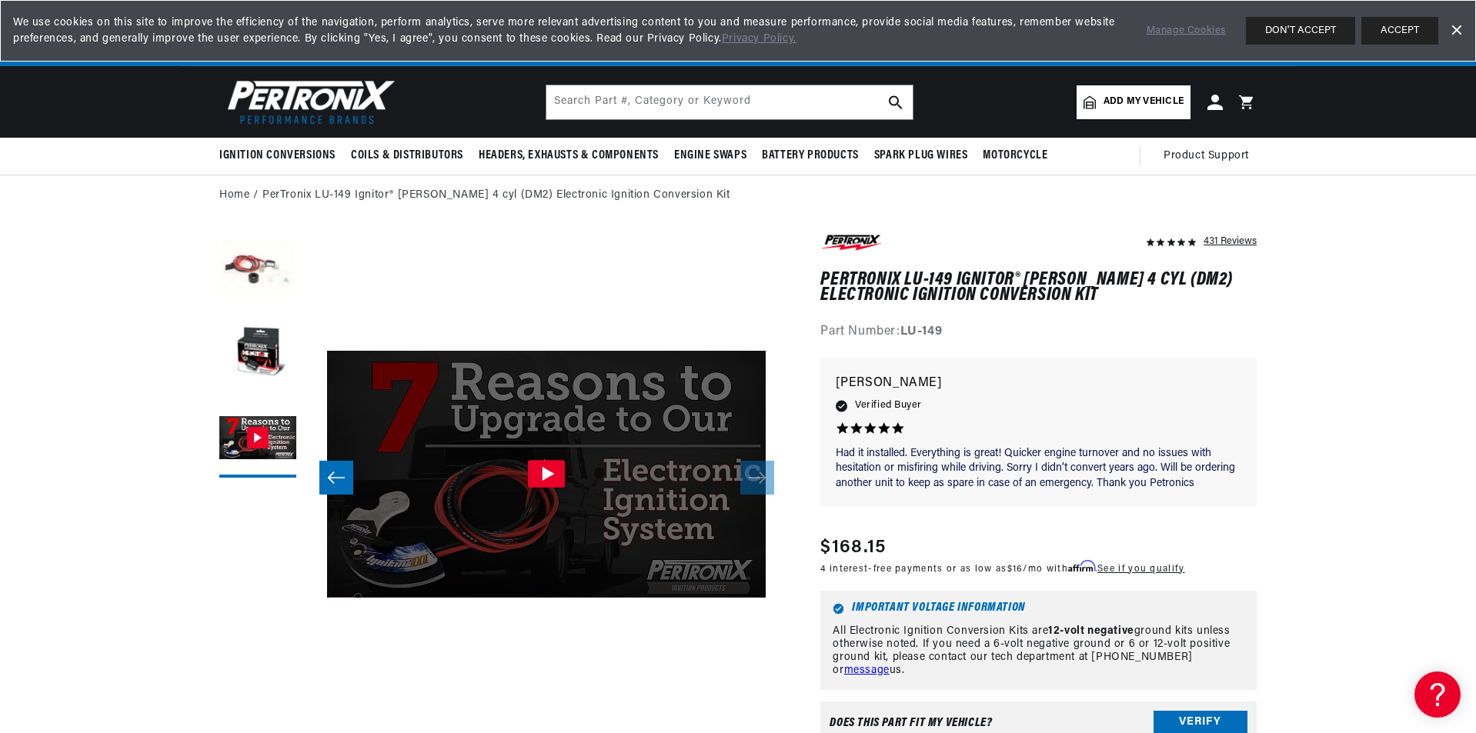
scroll to position [0, 1922]
click at [339, 481] on icon "Slide left" at bounding box center [336, 477] width 18 height 15
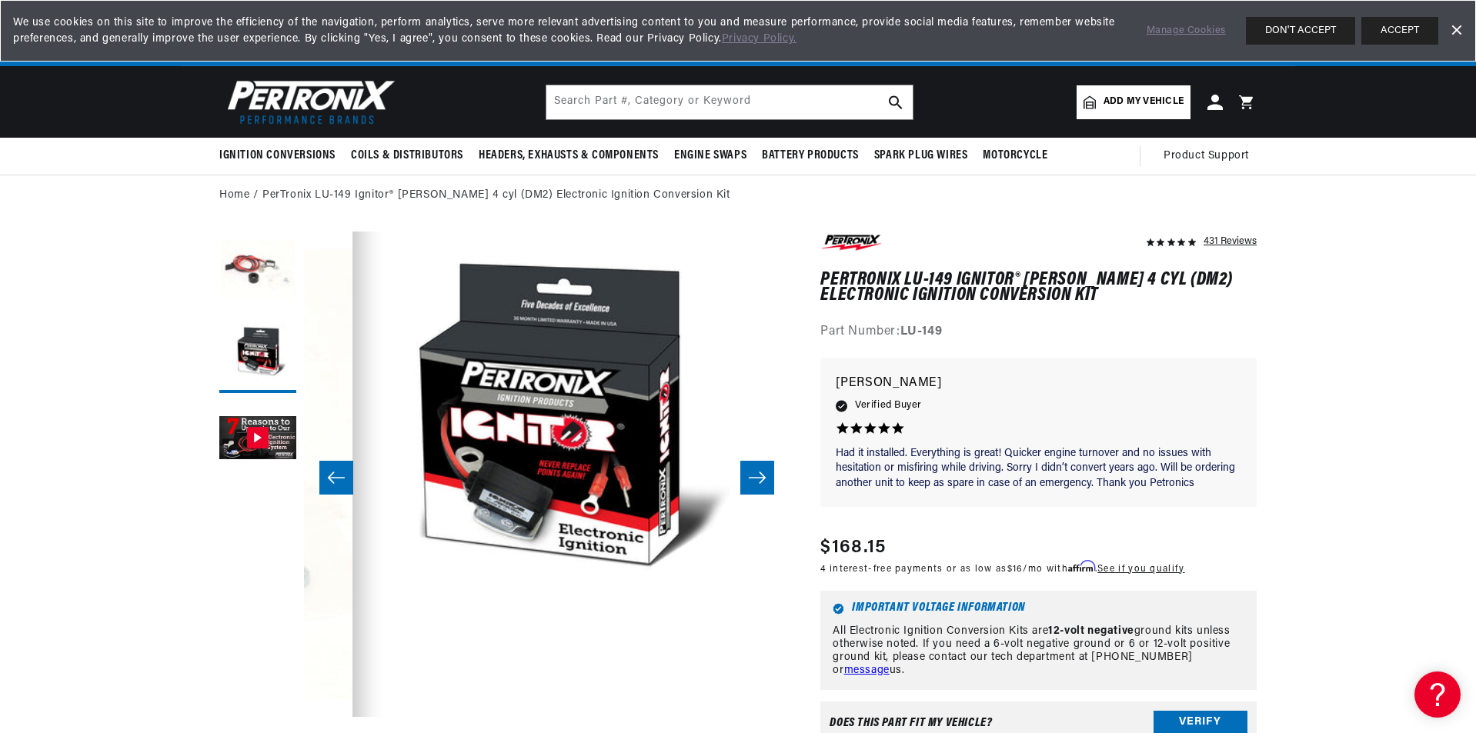
click at [339, 481] on icon "Slide left" at bounding box center [336, 477] width 18 height 15
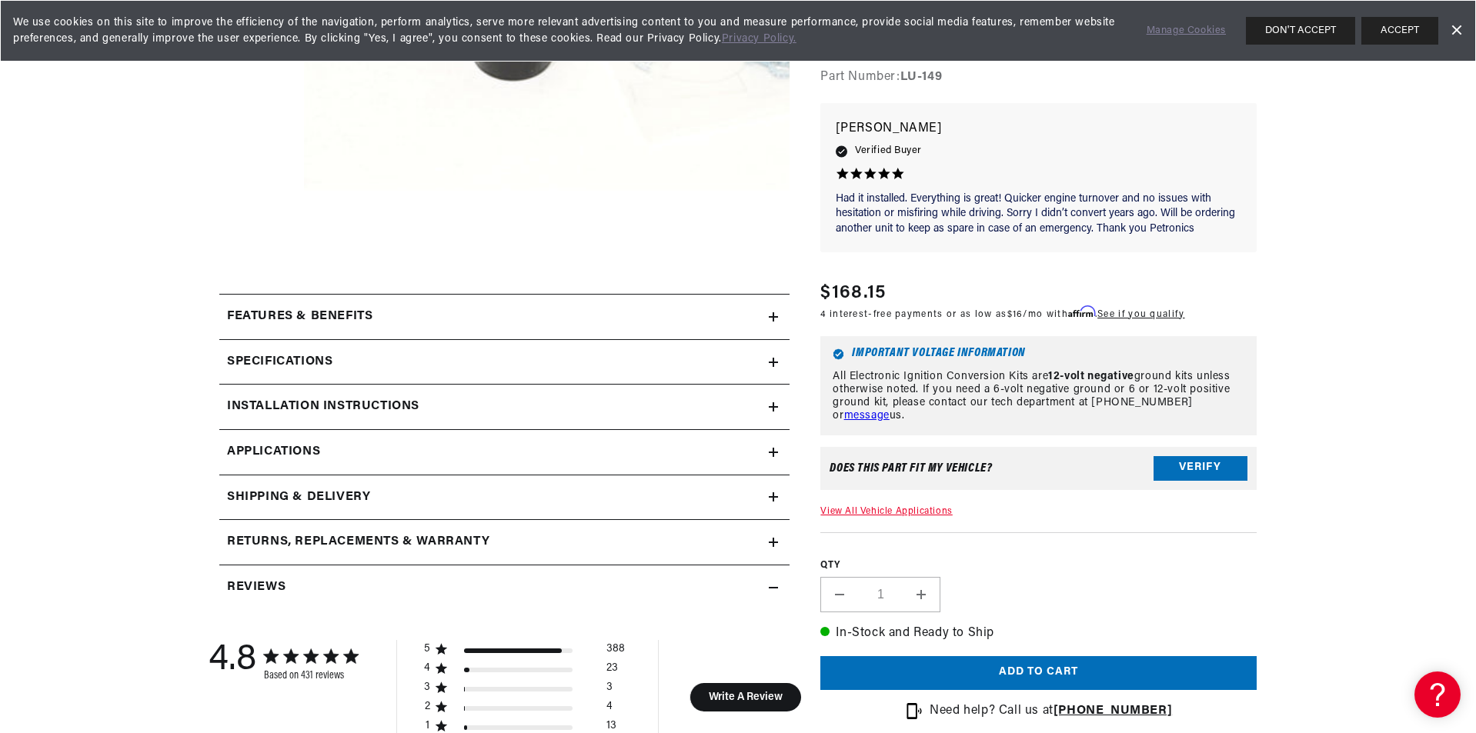
click at [373, 409] on h2 "Installation instructions" at bounding box center [323, 407] width 192 height 20
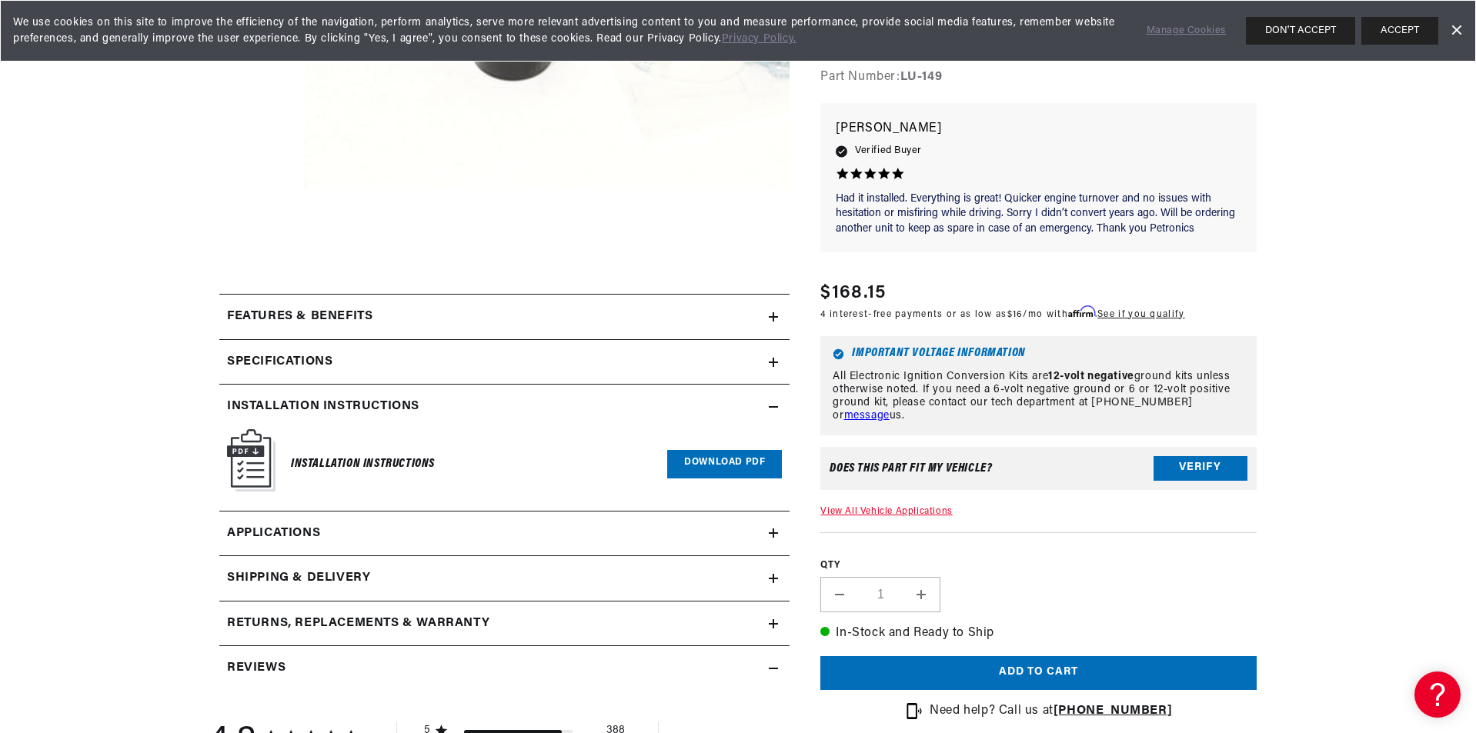
scroll to position [0, 0]
click at [708, 462] on link "Download PDF" at bounding box center [724, 464] width 115 height 28
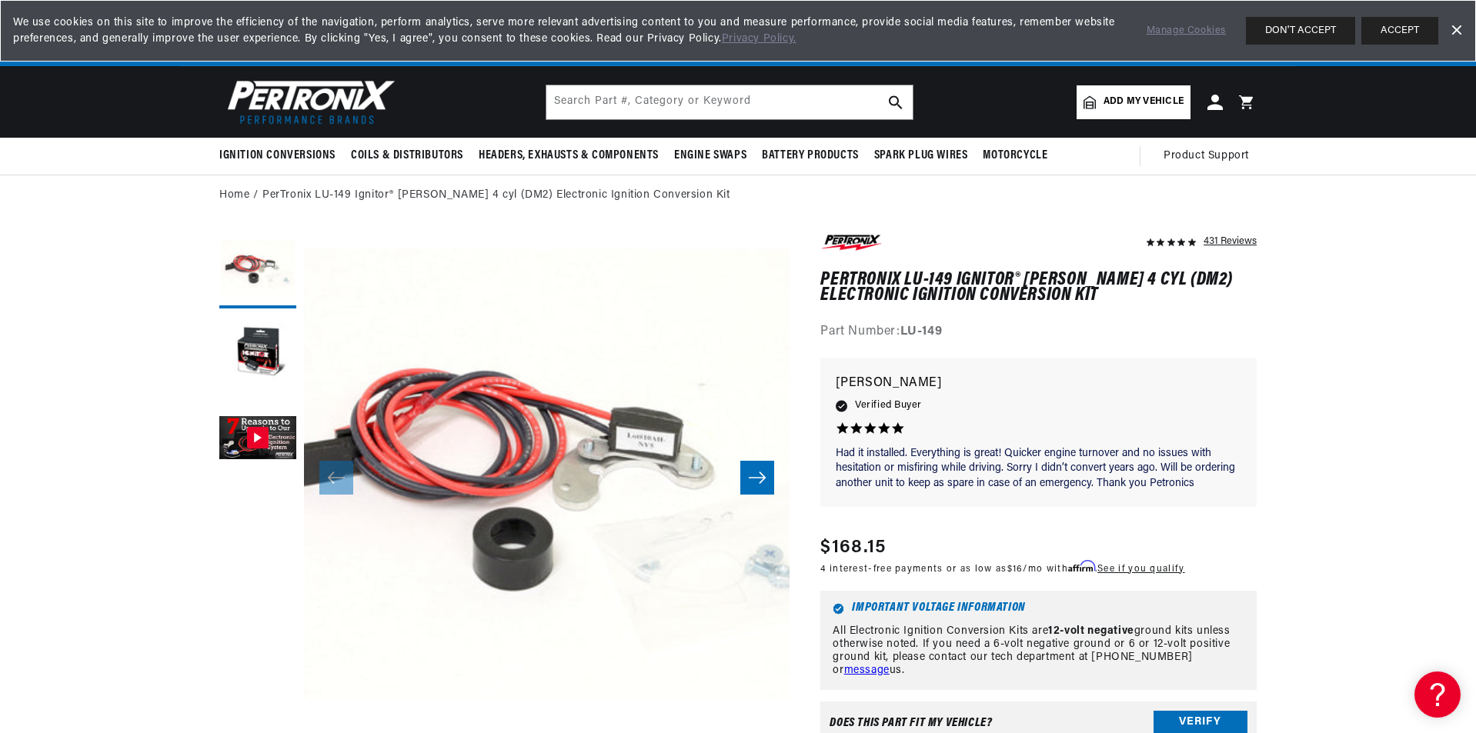
scroll to position [0, 961]
click at [559, 96] on input "text" at bounding box center [729, 102] width 366 height 34
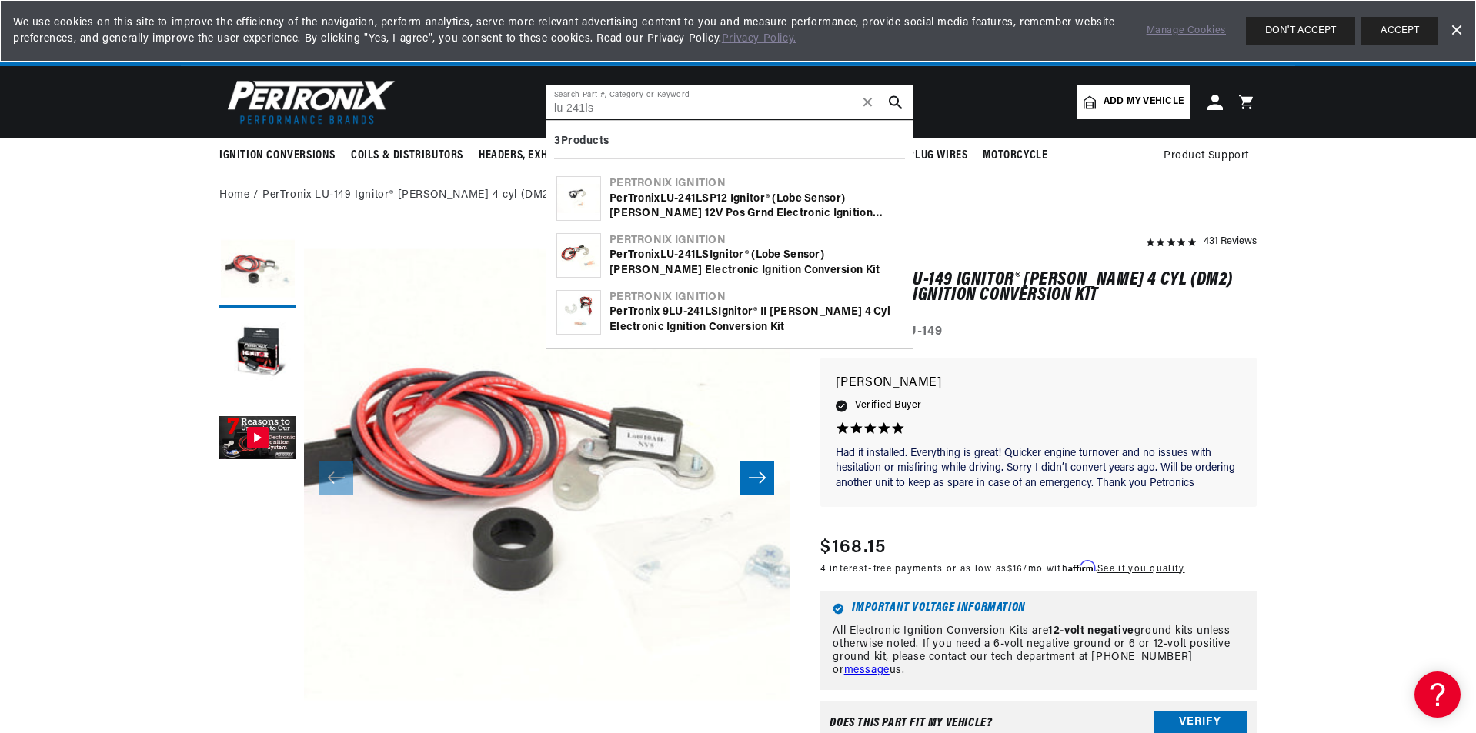
type input "lu 241ls"
click at [893, 105] on use "search button" at bounding box center [895, 101] width 13 height 13
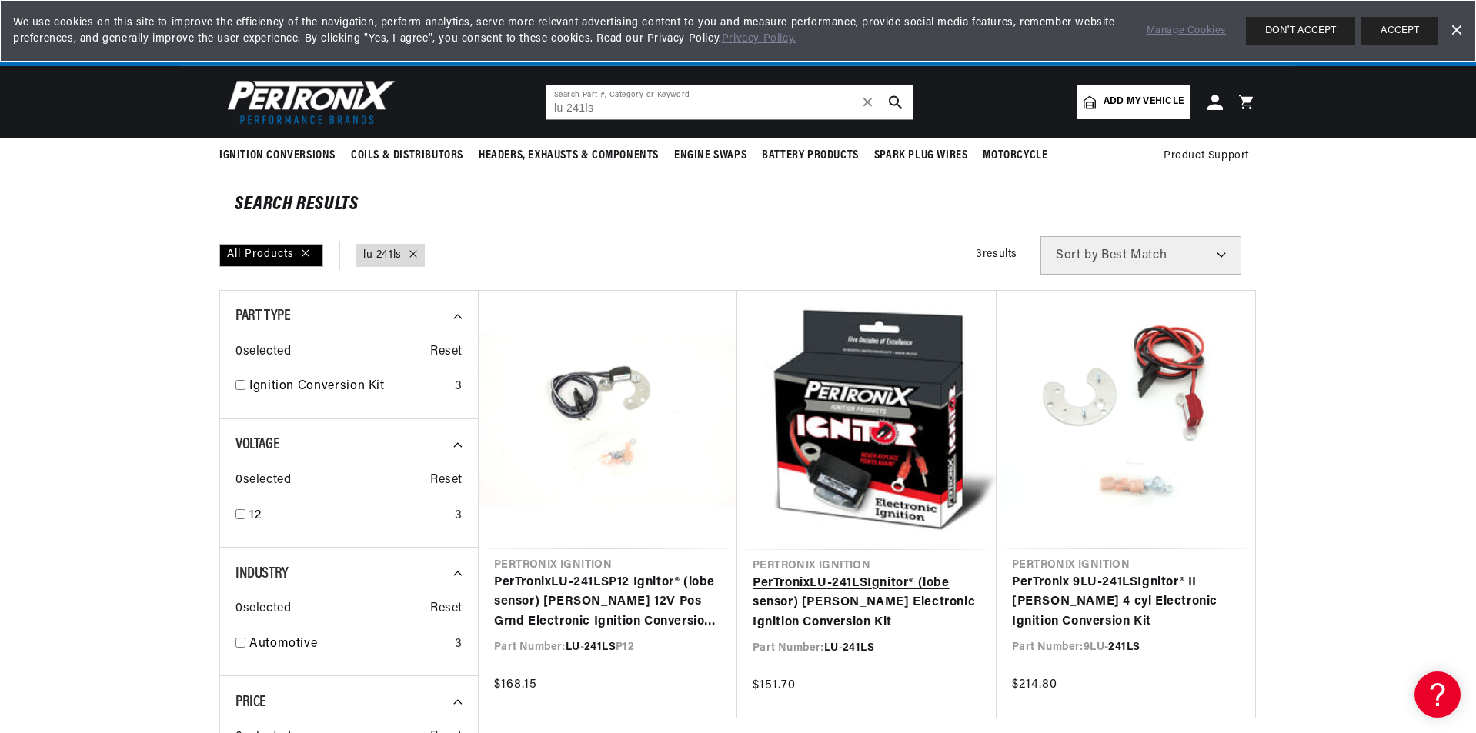
scroll to position [0, 961]
click at [846, 574] on link "PerTronix LU - 241LS Ignitor® (lobe sensor) [PERSON_NAME] Electronic Ignition C…" at bounding box center [866, 603] width 229 height 59
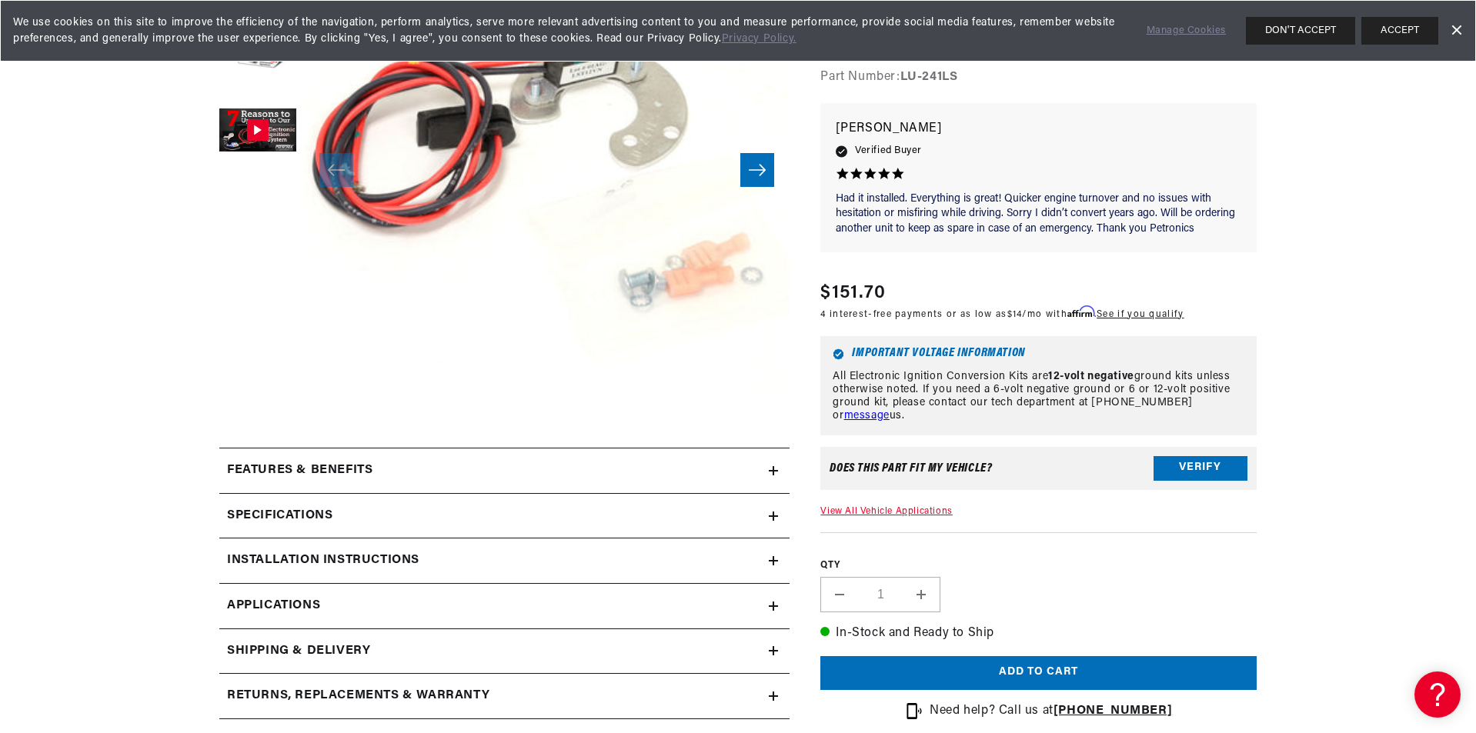
scroll to position [462, 0]
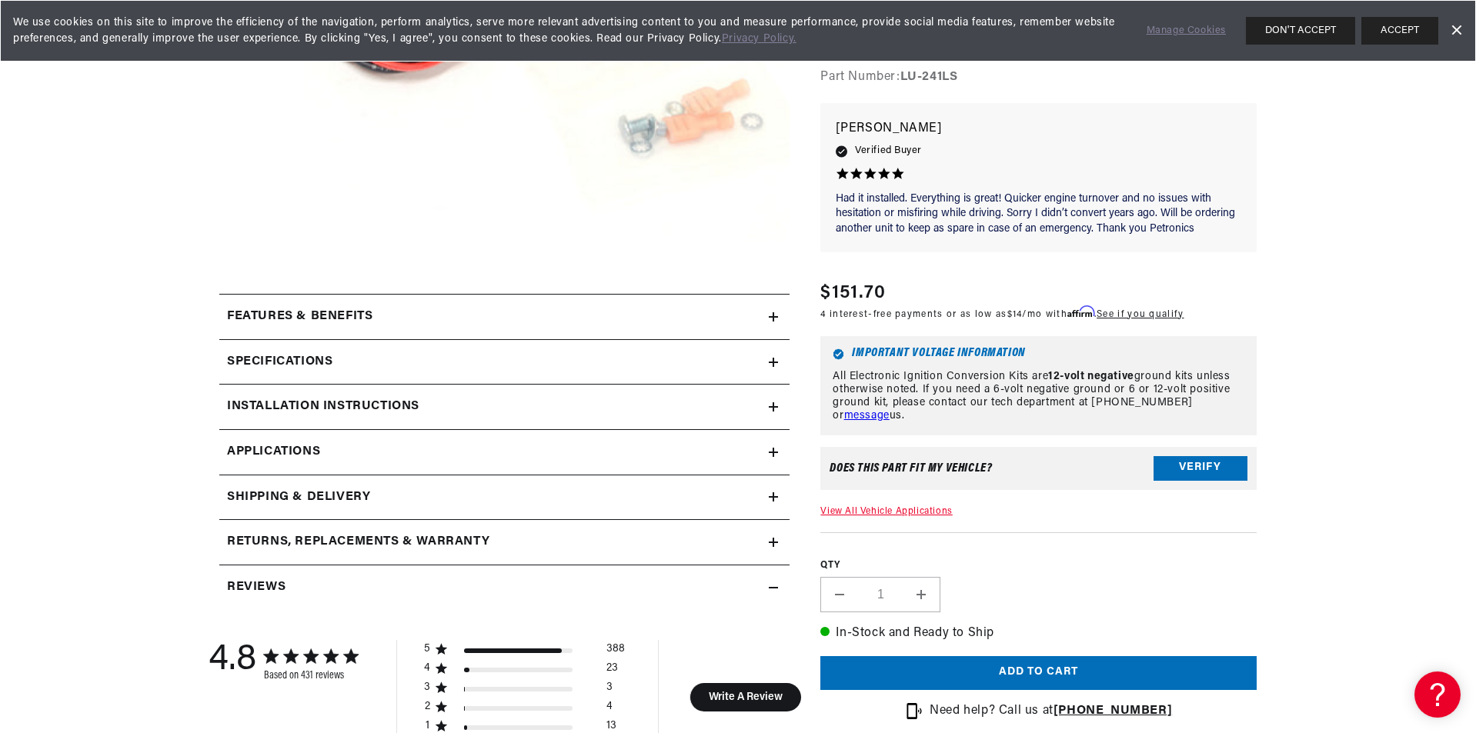
click at [372, 406] on h2 "Installation instructions" at bounding box center [323, 407] width 192 height 20
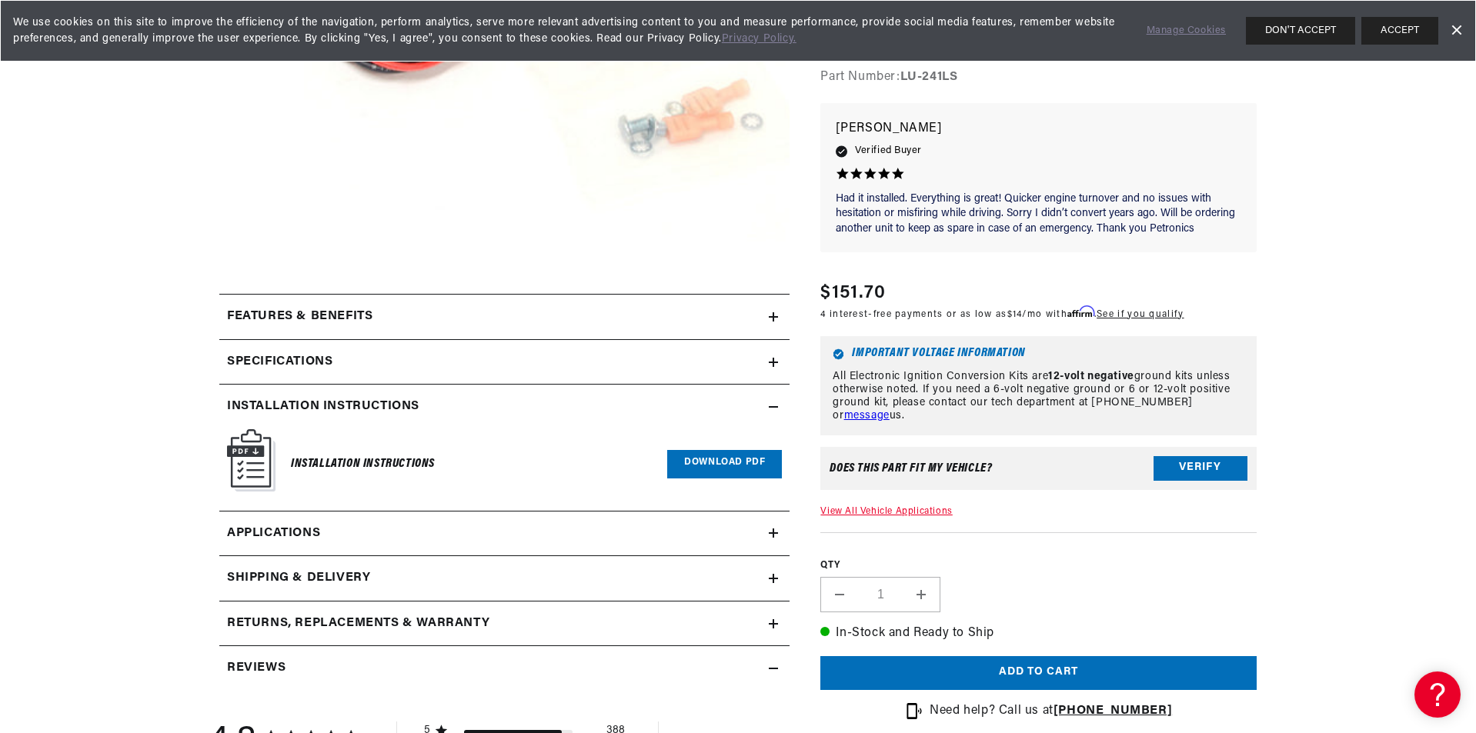
click at [692, 469] on link "Download PDF" at bounding box center [724, 464] width 115 height 28
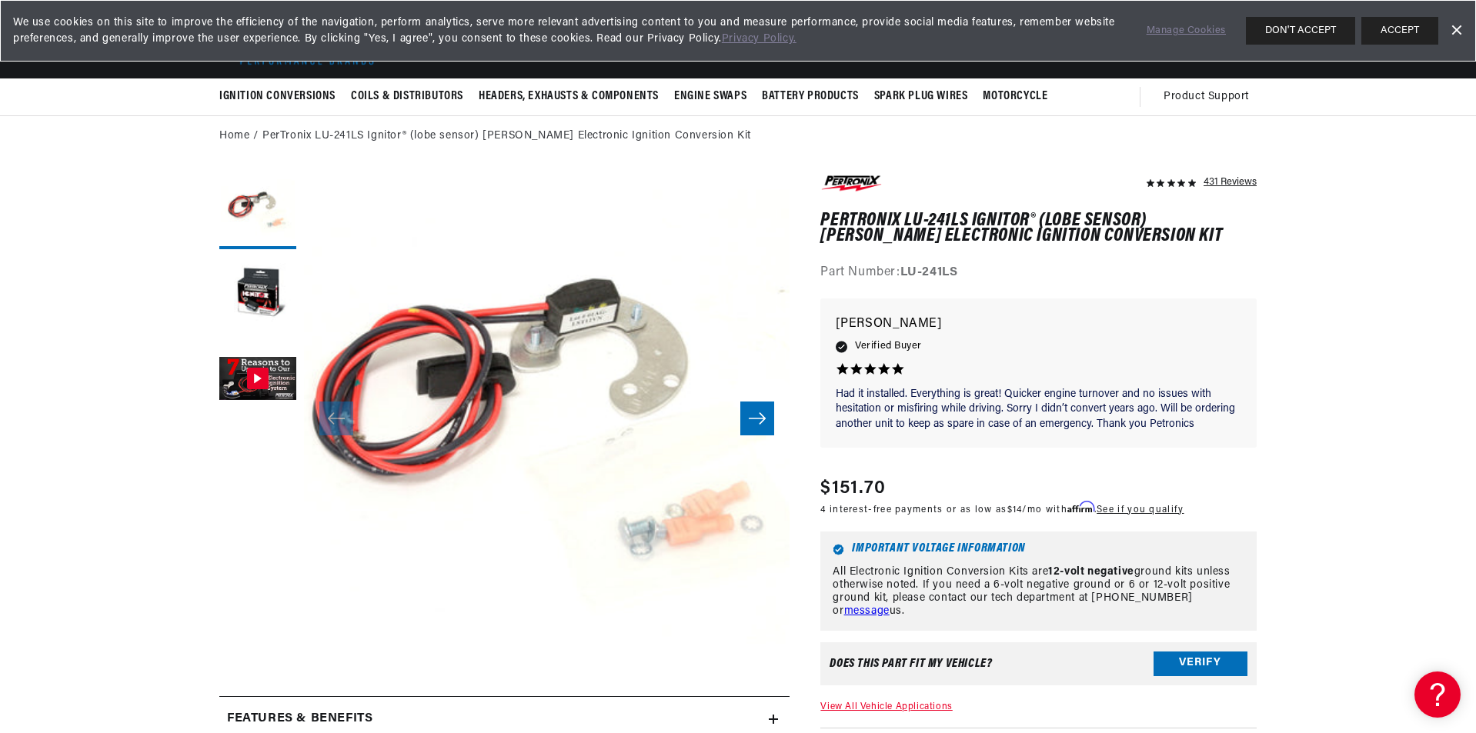
scroll to position [0, 0]
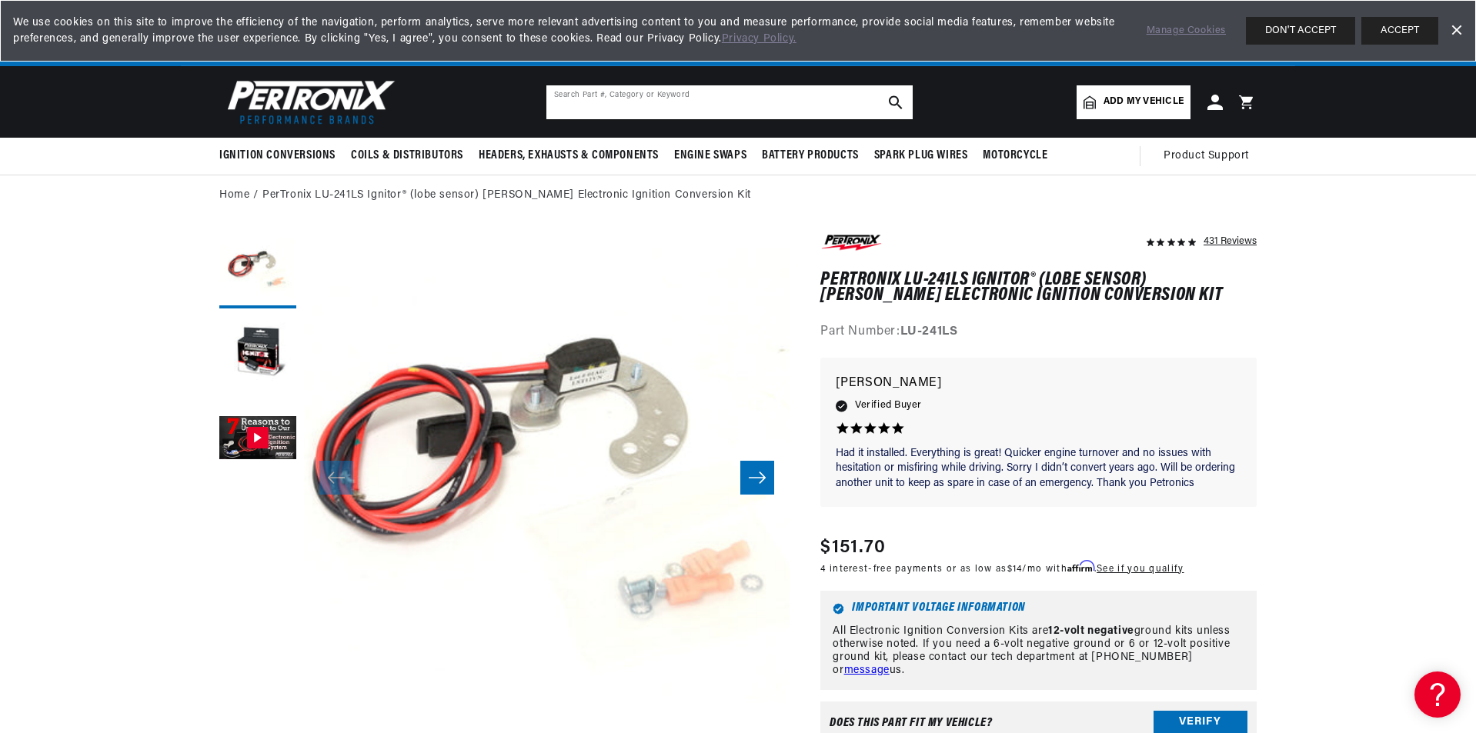
click at [558, 104] on input "text" at bounding box center [729, 102] width 366 height 34
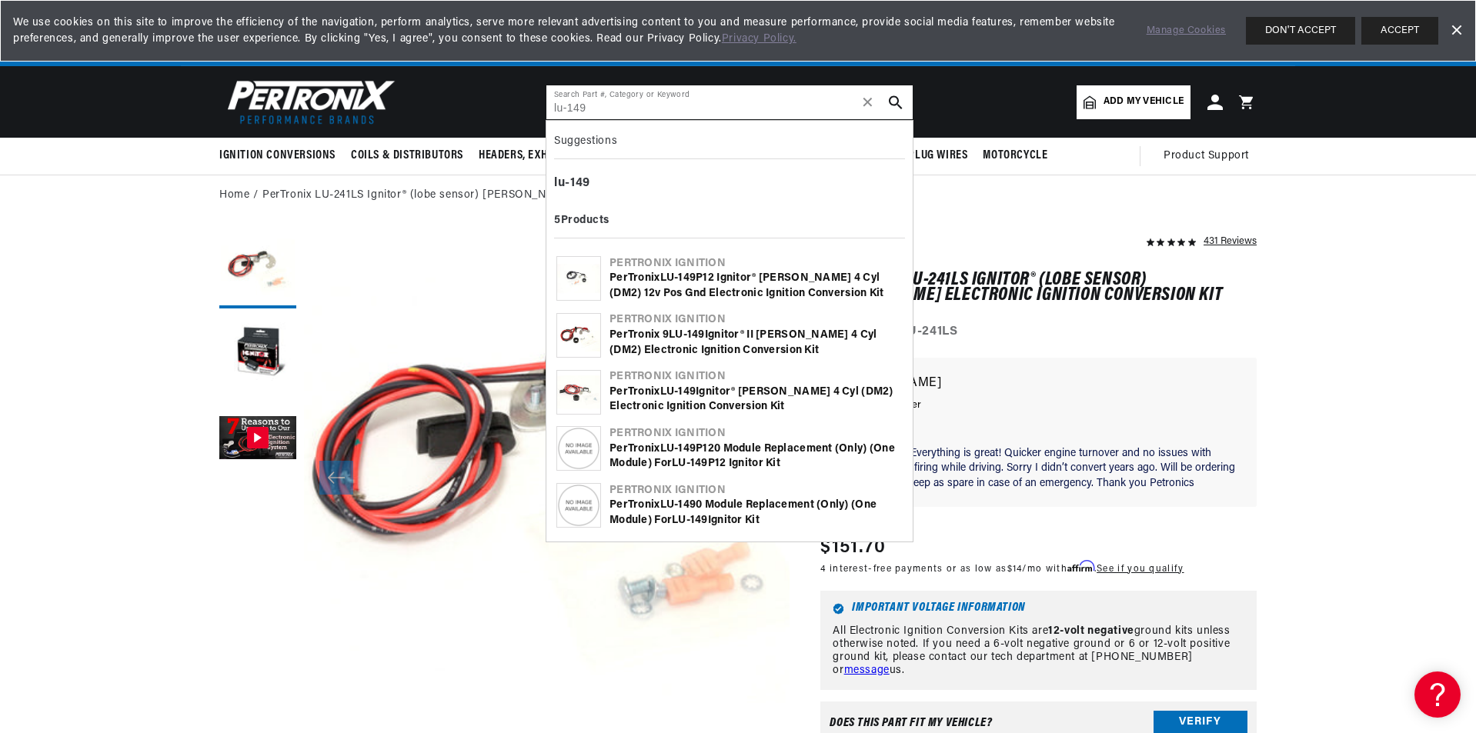
type input "lu-149"
click at [897, 99] on use "search button" at bounding box center [895, 101] width 13 height 13
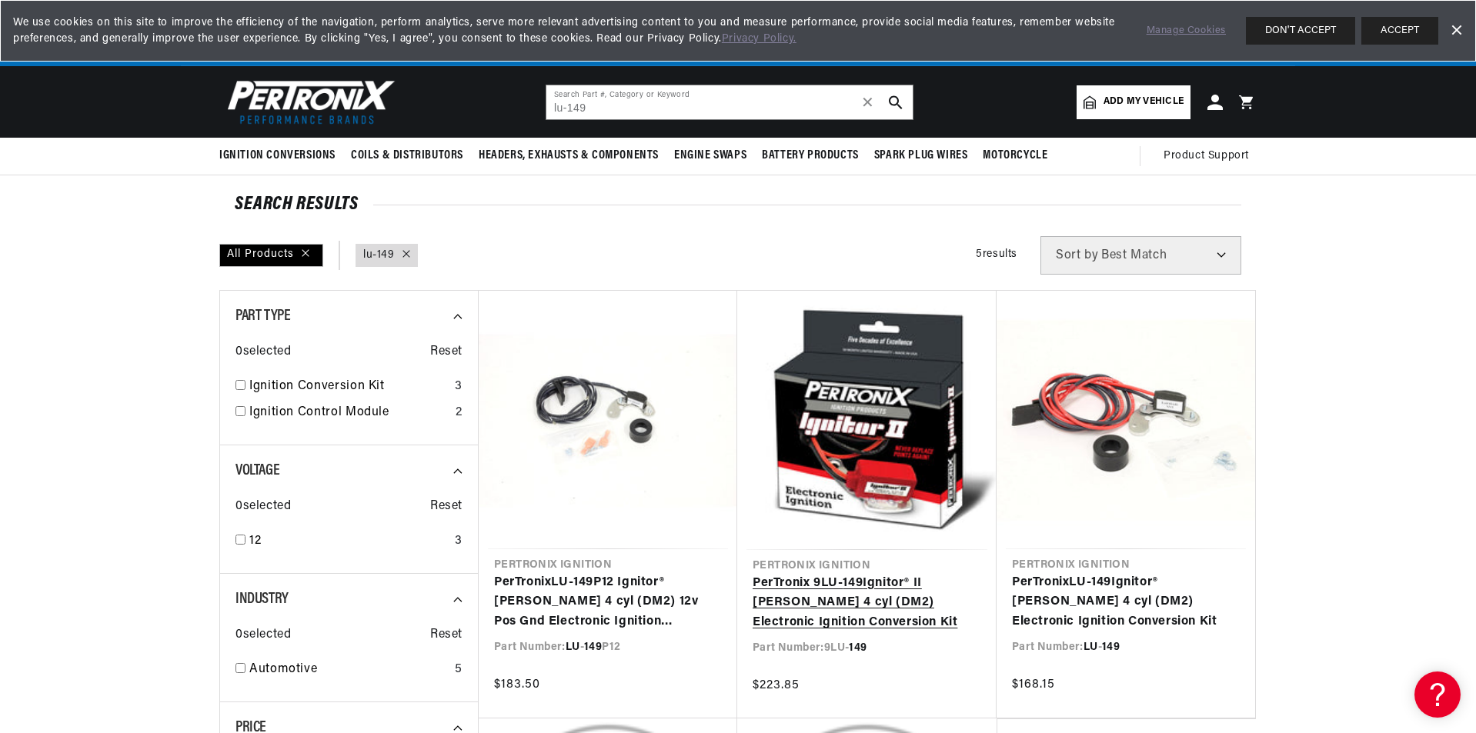
click at [876, 574] on link "PerTronix 9LU- 149 Ignitor® II Lucas 4 cyl (DM2) Electronic Ignition Conversion…" at bounding box center [866, 603] width 229 height 59
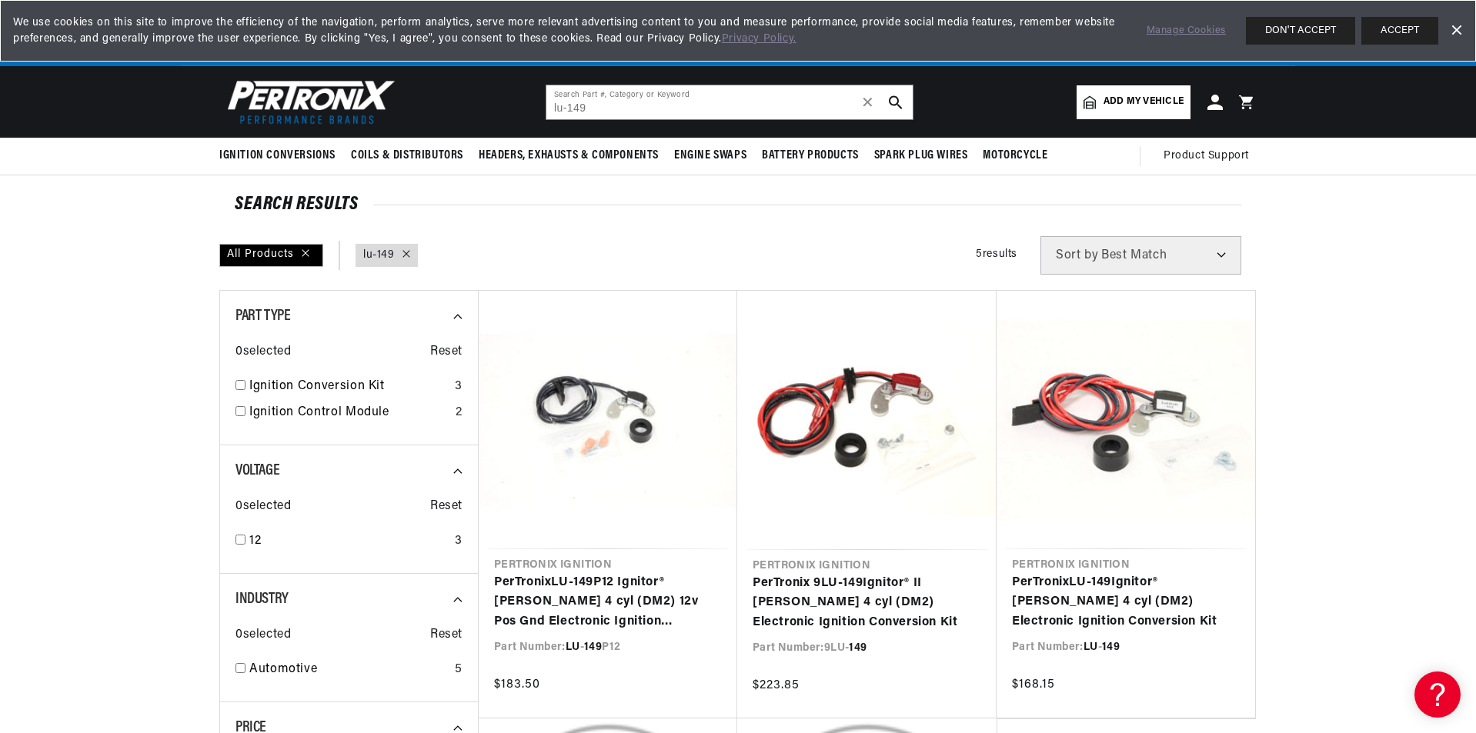
scroll to position [0, 1922]
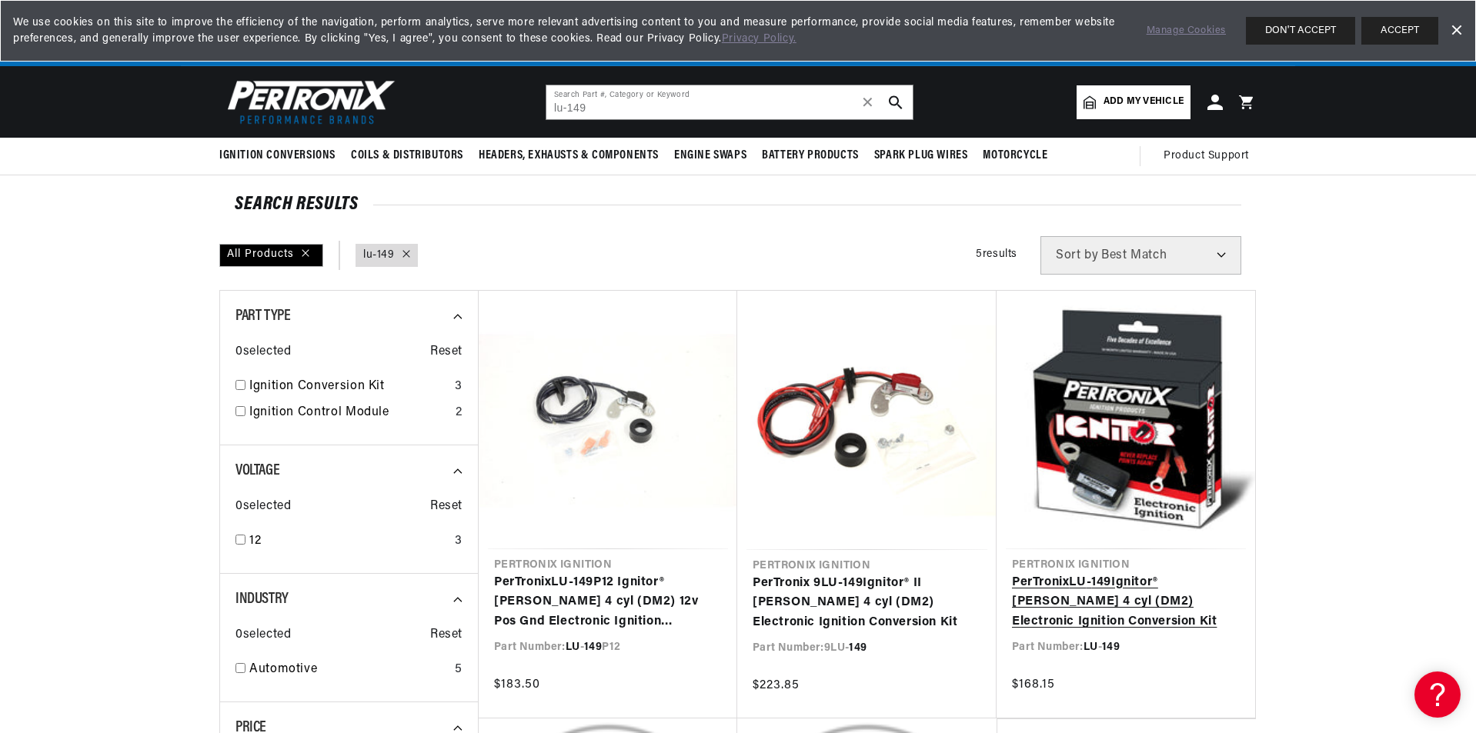
click at [1100, 573] on link "PerTronix LU - 149 Ignitor® Lucas 4 cyl (DM2) Electronic Ignition Conversion Kit" at bounding box center [1126, 602] width 228 height 59
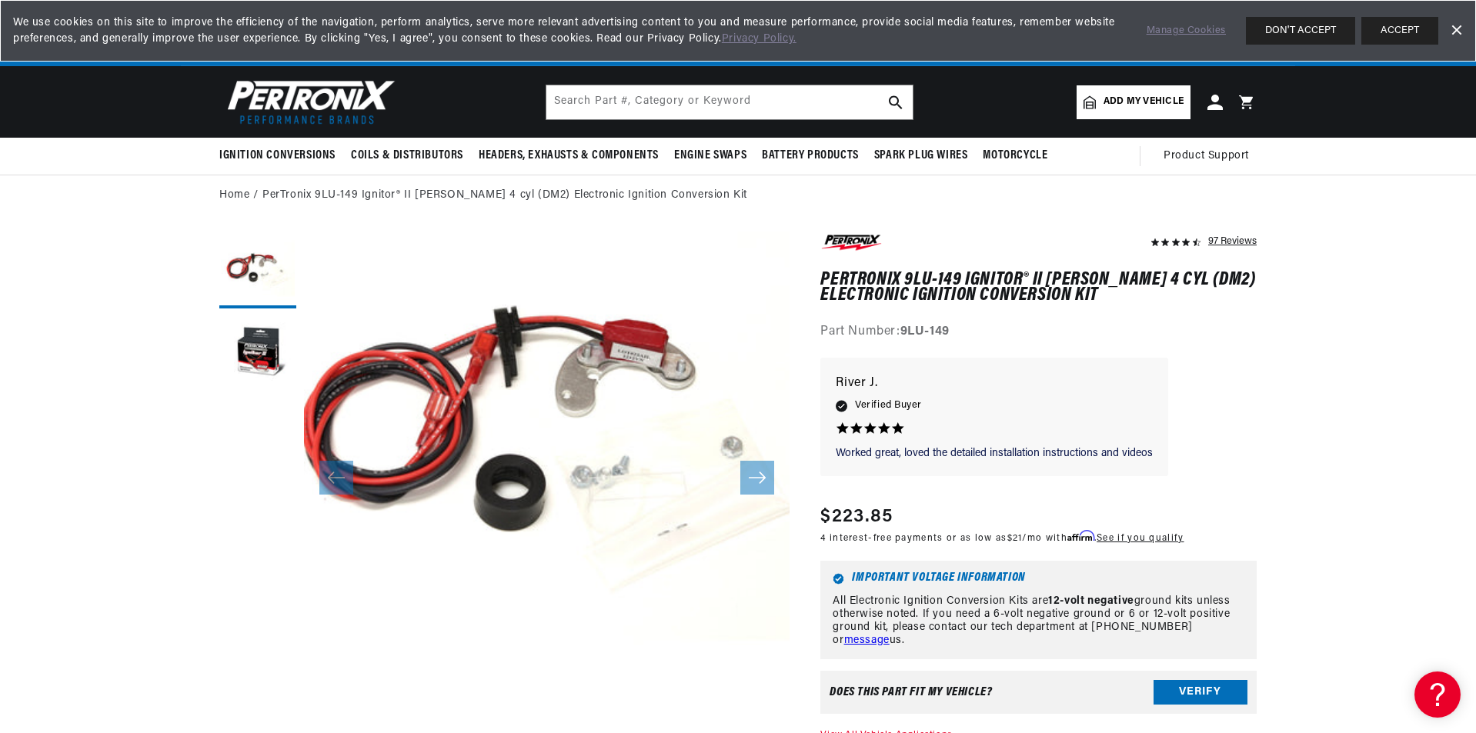
scroll to position [0, 1922]
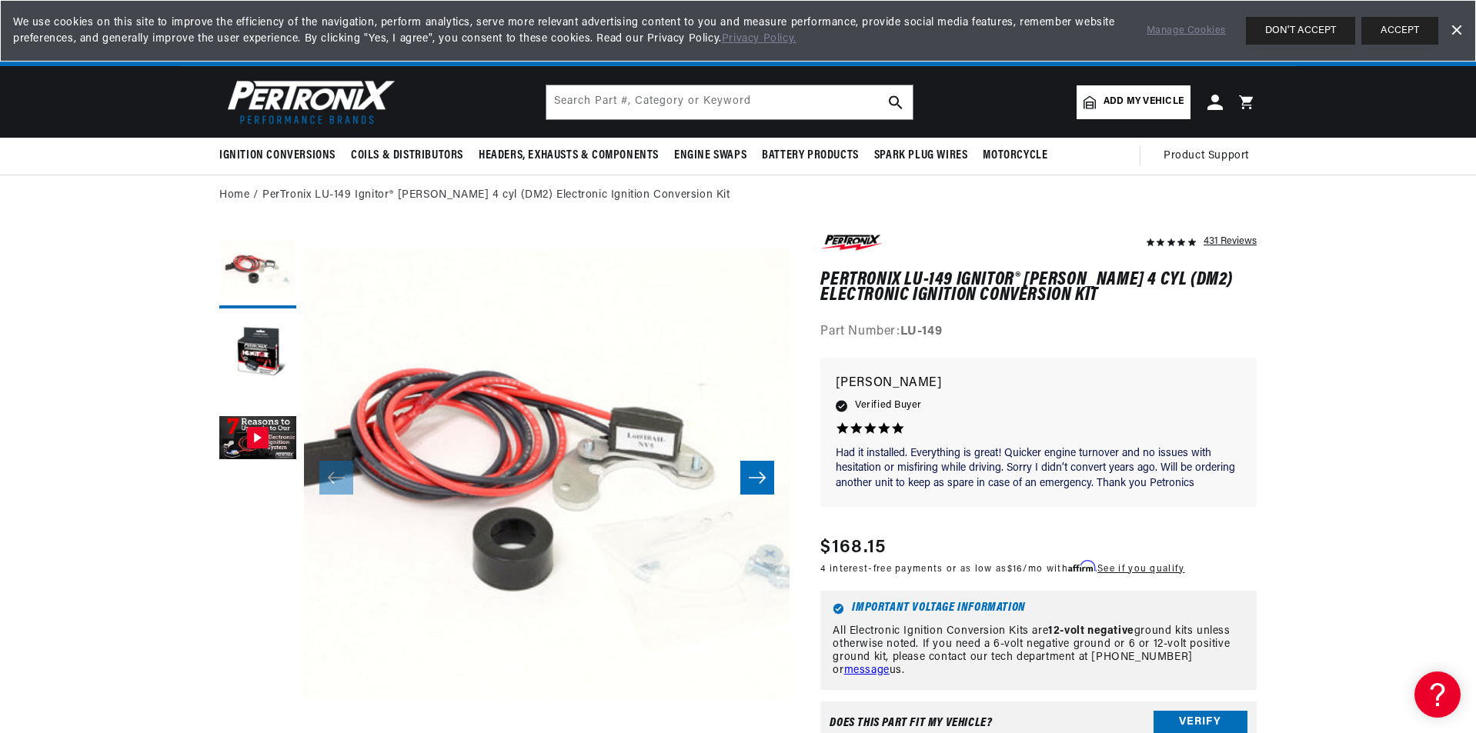
scroll to position [0, 1922]
